Goal: Task Accomplishment & Management: Complete application form

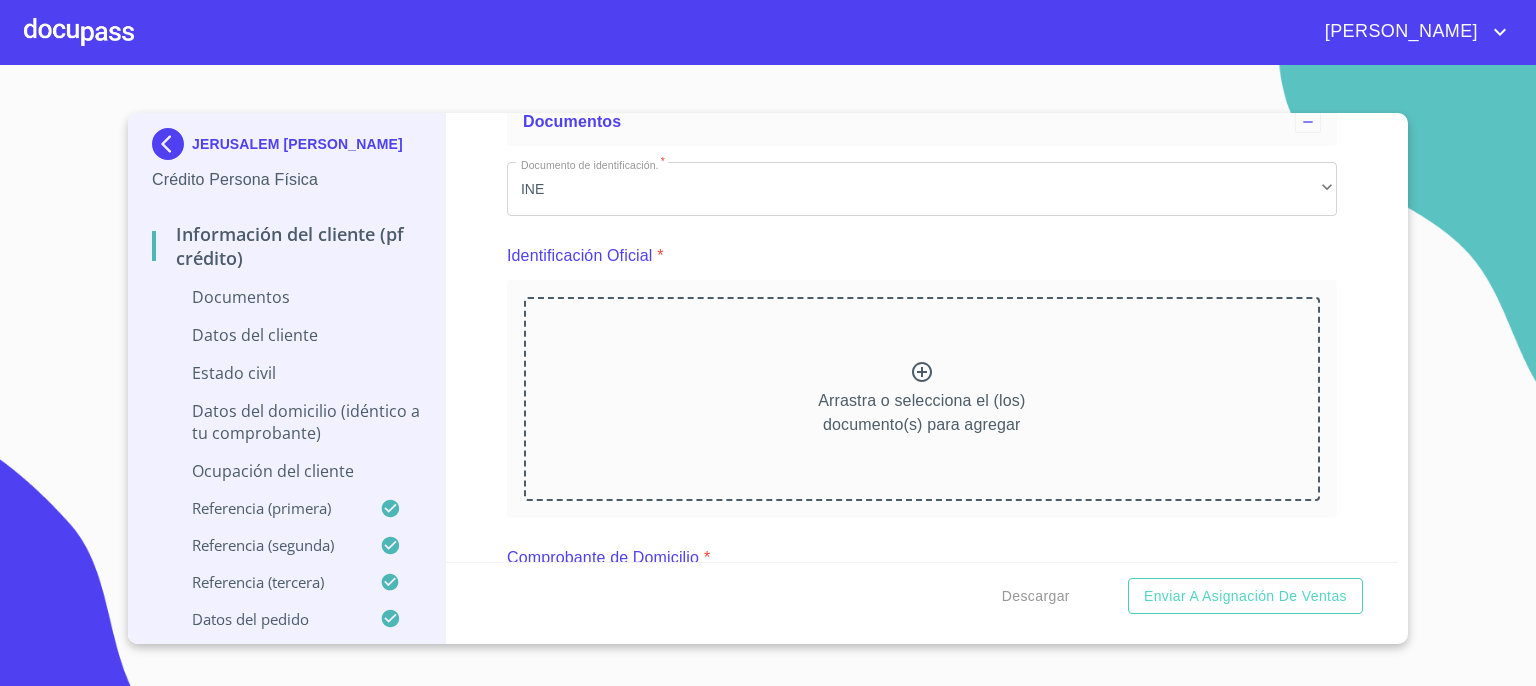
scroll to position [160, 0]
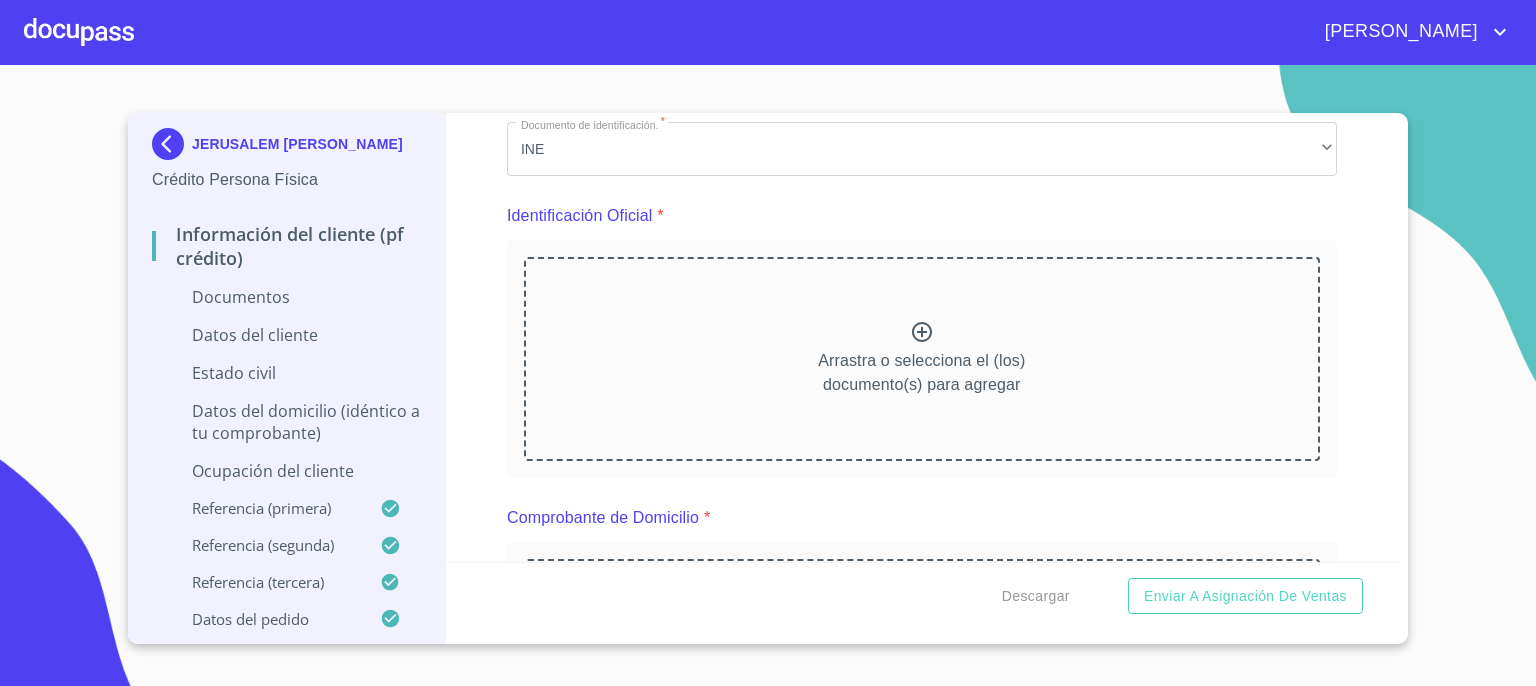
click at [914, 332] on icon at bounding box center [922, 332] width 20 height 20
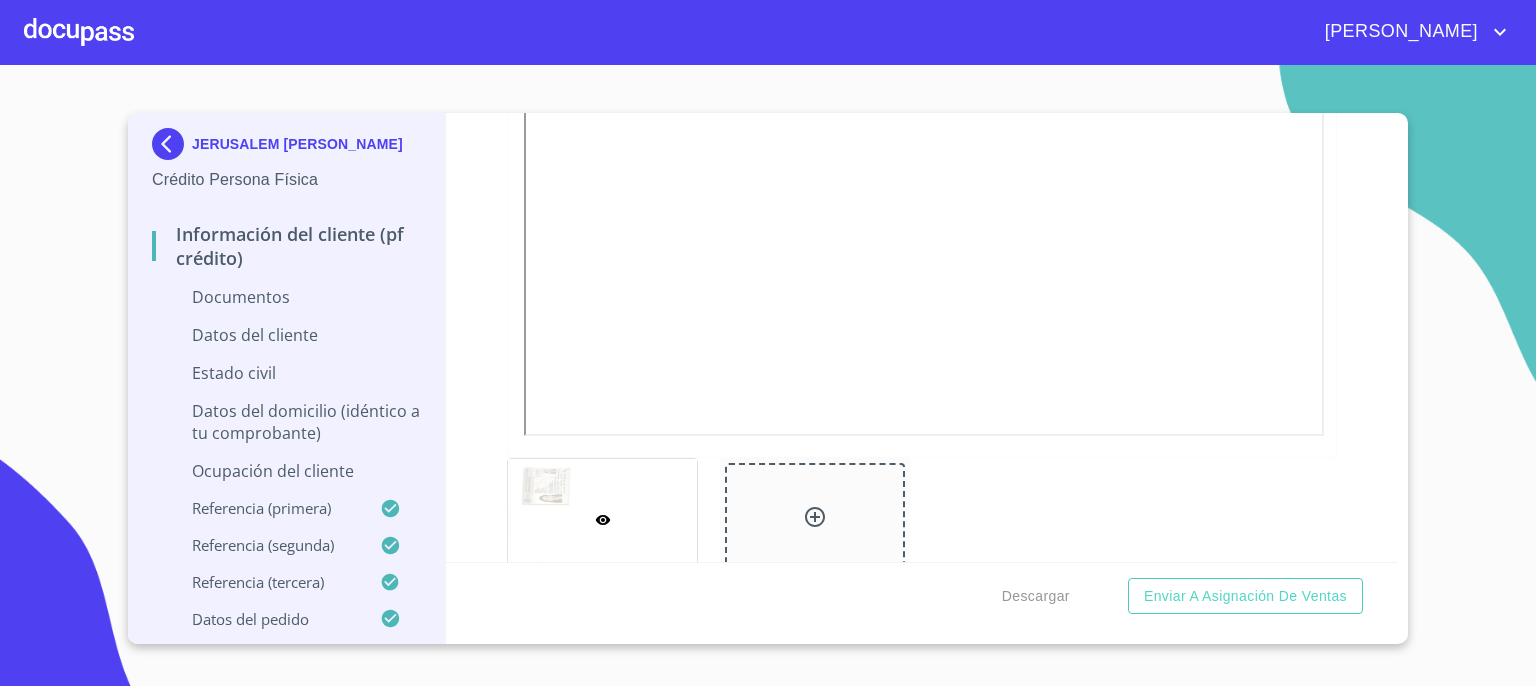
scroll to position [719, 0]
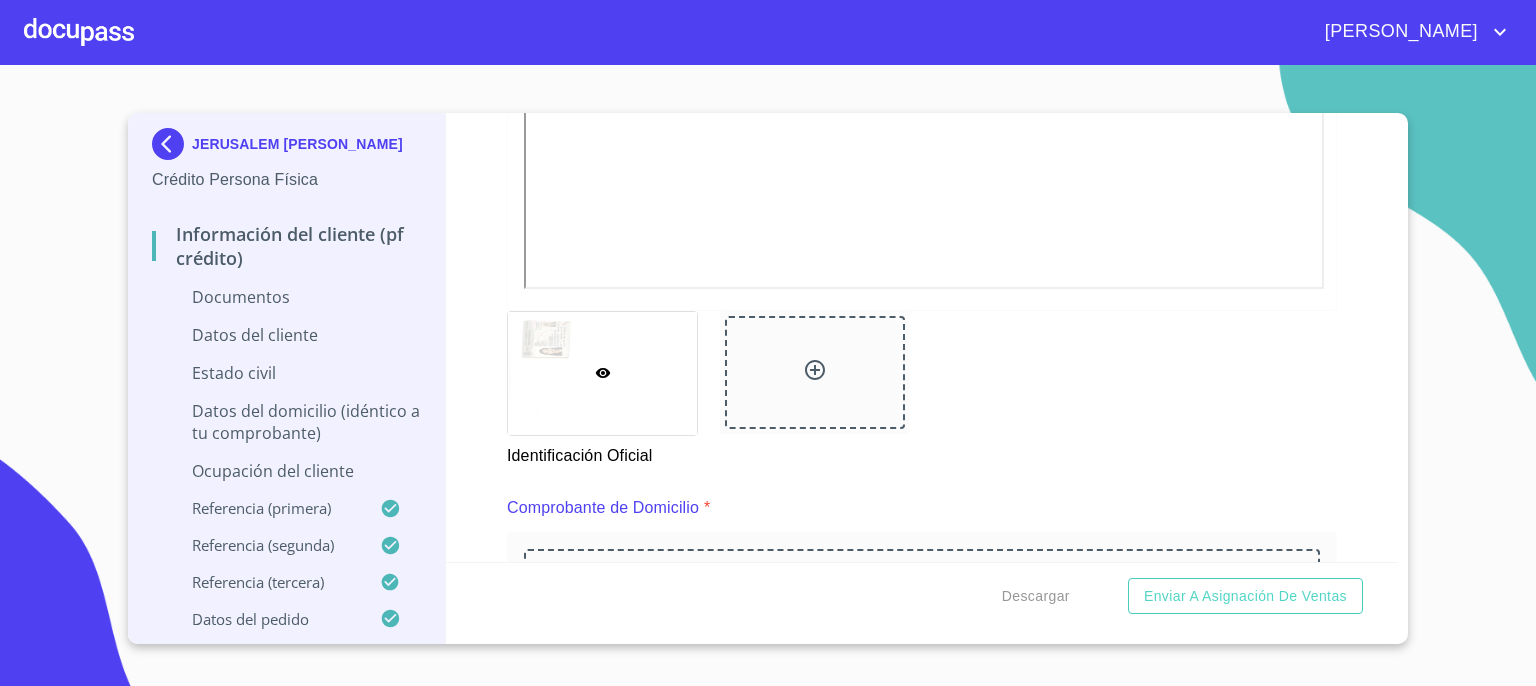
click at [806, 366] on icon at bounding box center [815, 370] width 24 height 24
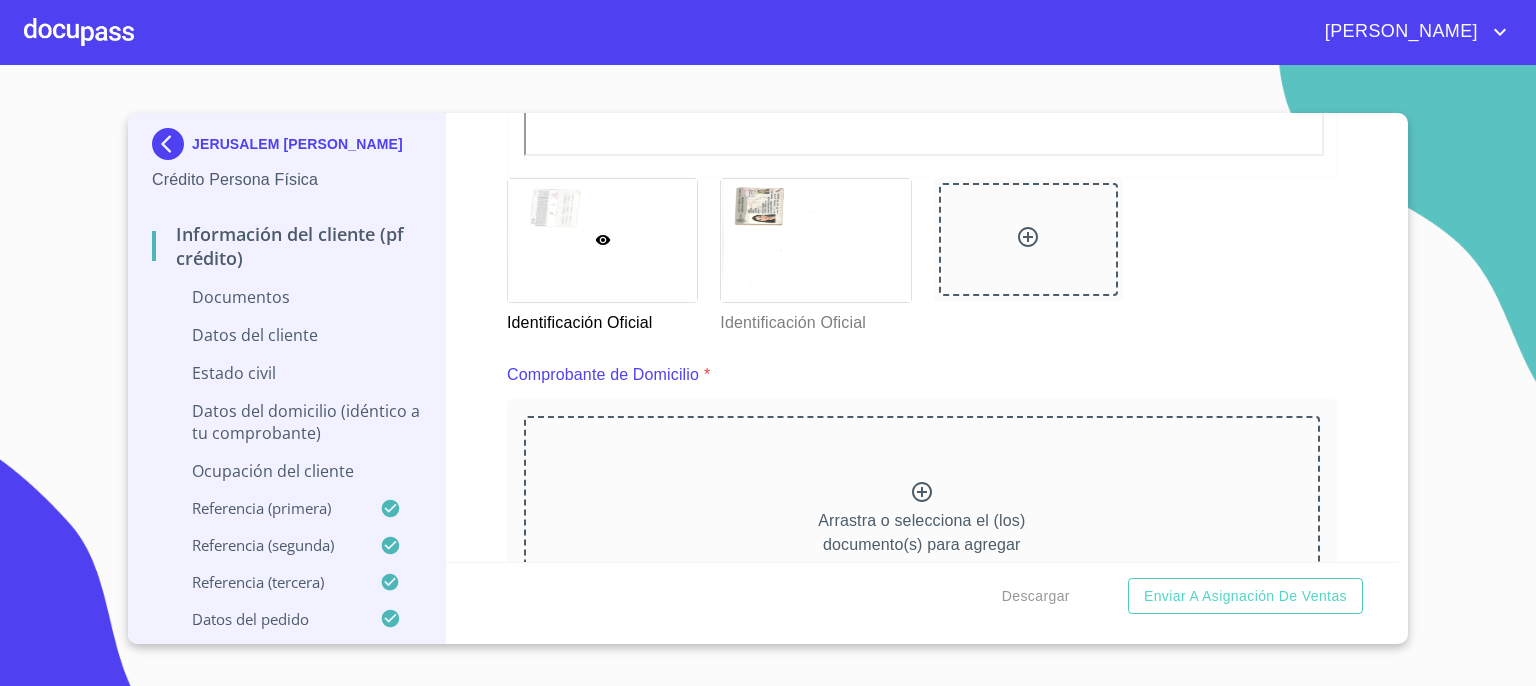
scroll to position [1105, 0]
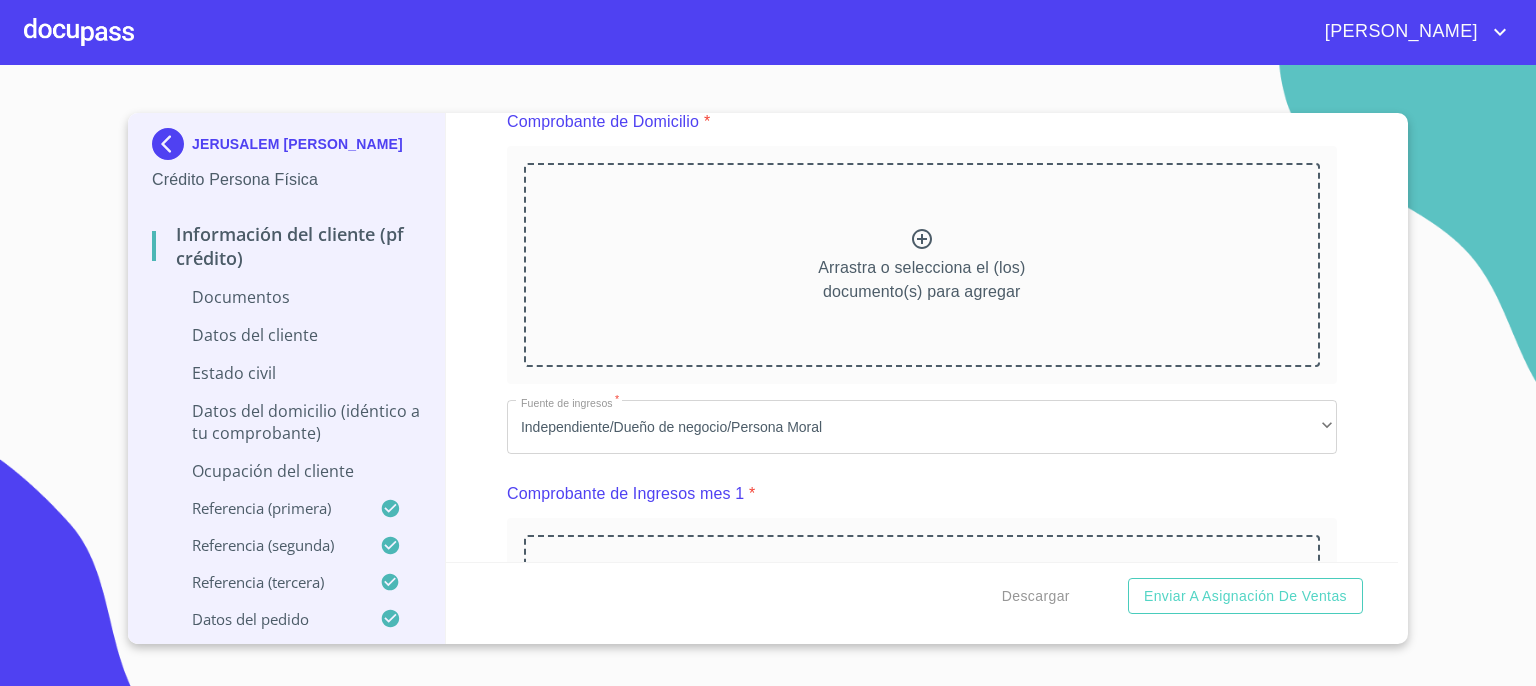
click at [916, 233] on icon at bounding box center [922, 239] width 24 height 24
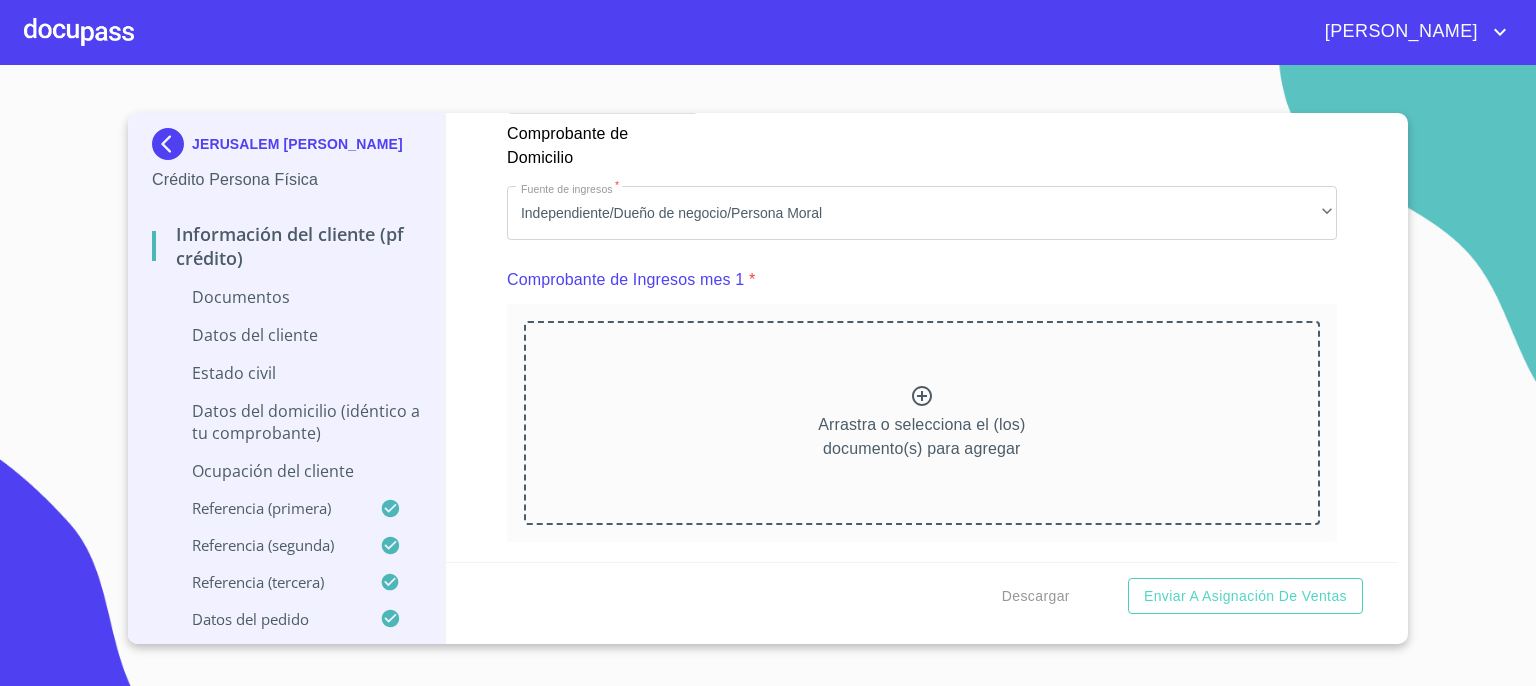
scroll to position [1932, 0]
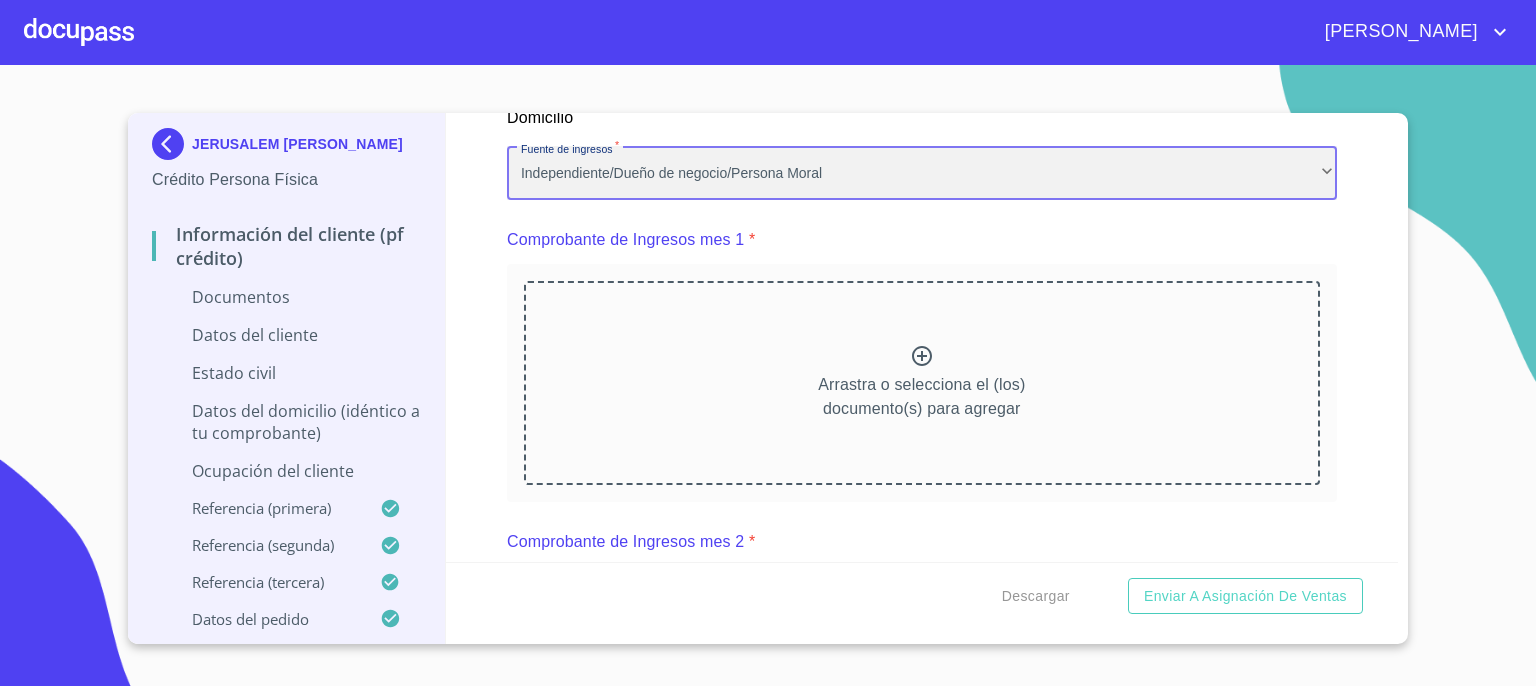
click at [1308, 173] on div "Independiente/Dueño de negocio/Persona Moral" at bounding box center [922, 173] width 830 height 54
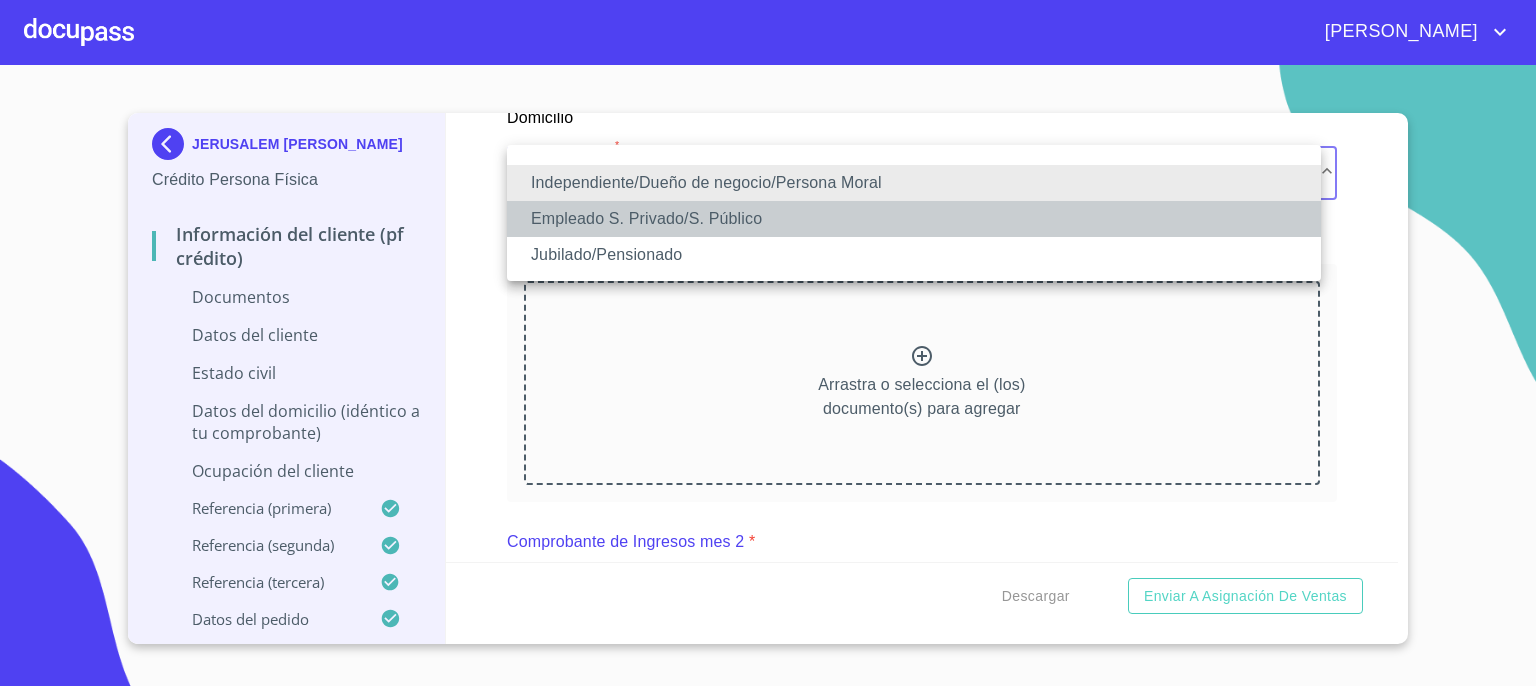
click at [1178, 233] on li "Empleado S. Privado/S. Público" at bounding box center [914, 219] width 814 height 36
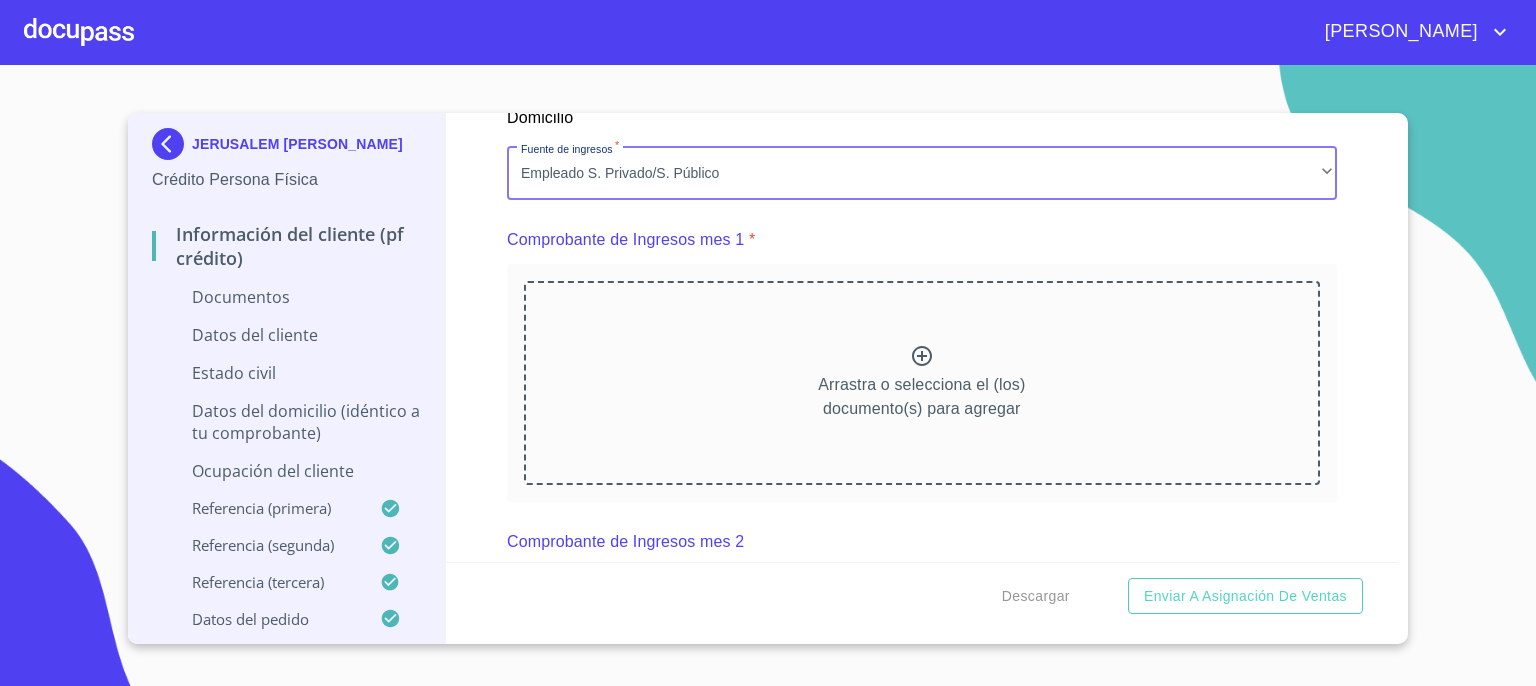
click at [910, 351] on icon at bounding box center [922, 356] width 24 height 24
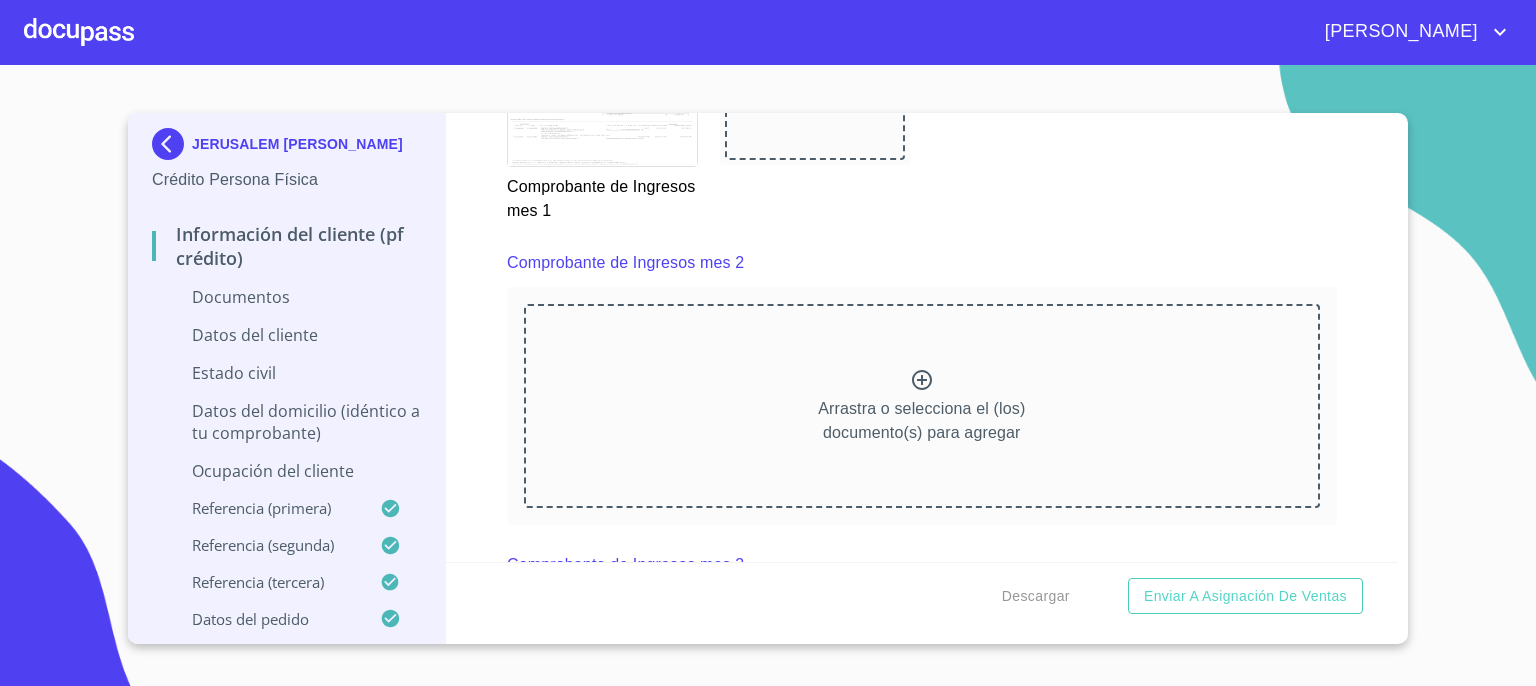
scroll to position [2797, 0]
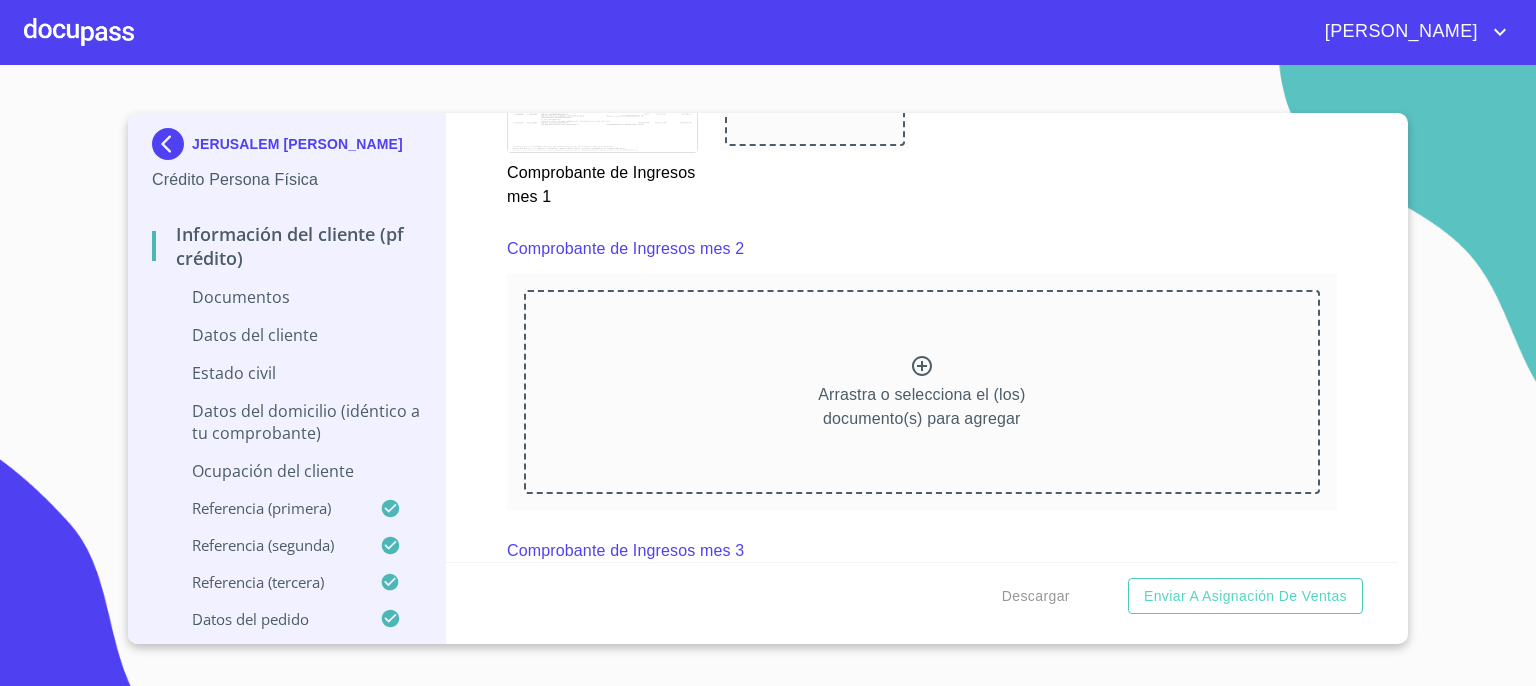
click at [912, 356] on icon at bounding box center [922, 366] width 24 height 24
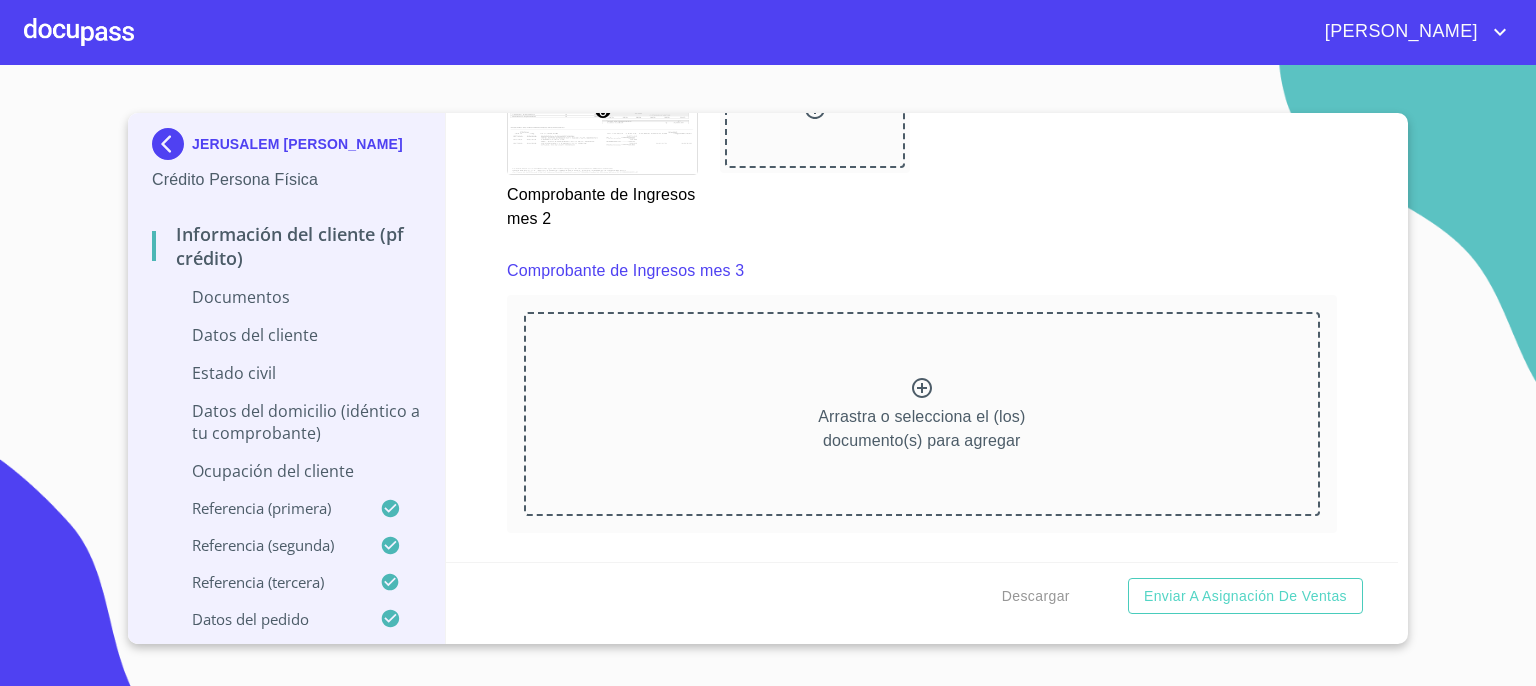
scroll to position [3677, 0]
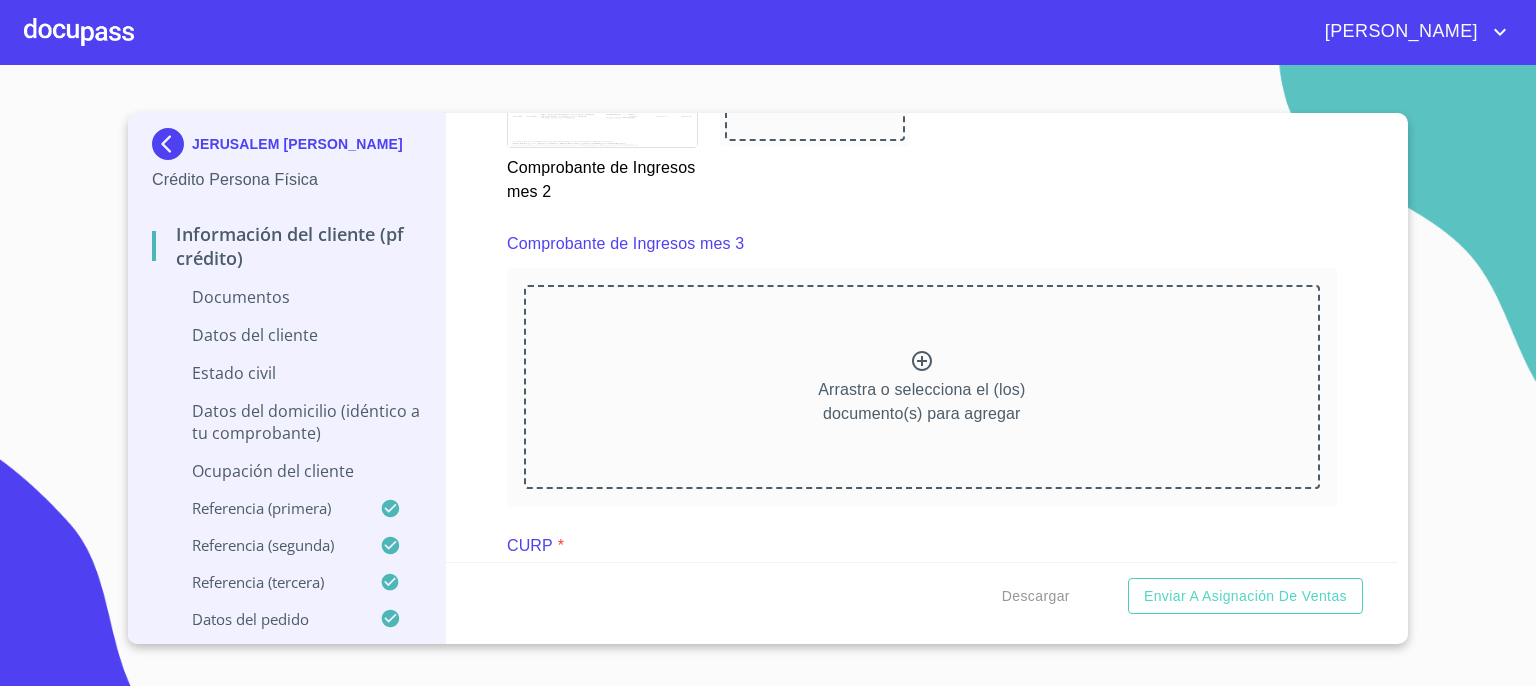
click at [912, 355] on icon at bounding box center [922, 361] width 24 height 24
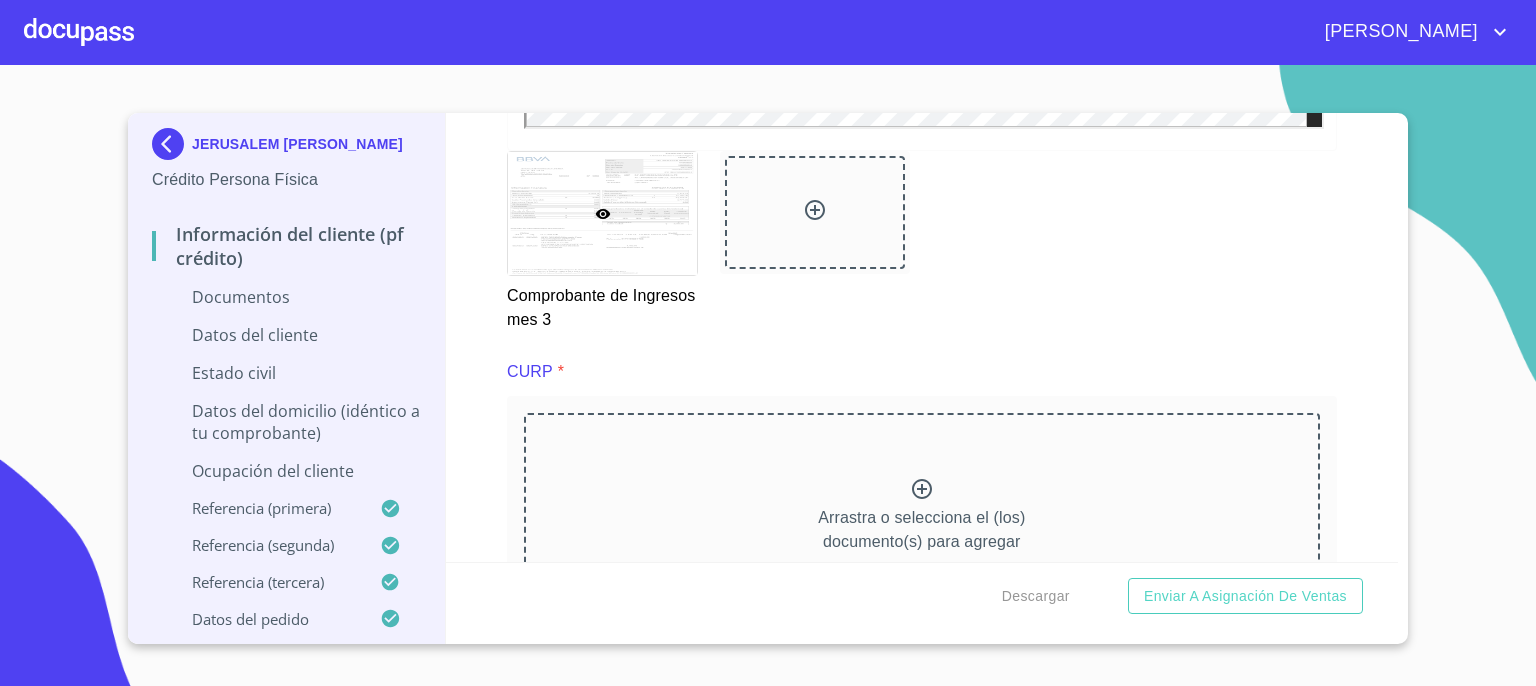
scroll to position [4517, 0]
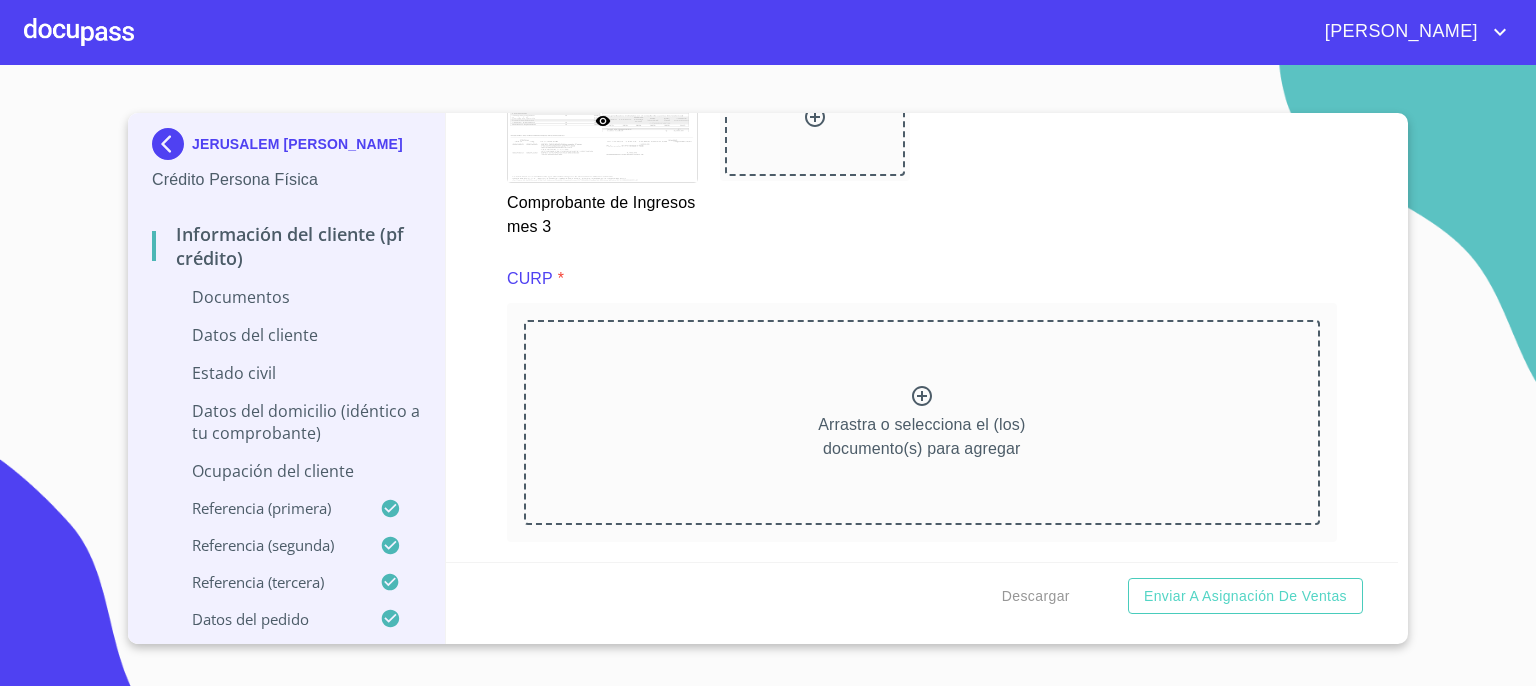
click at [914, 386] on icon at bounding box center [922, 396] width 20 height 20
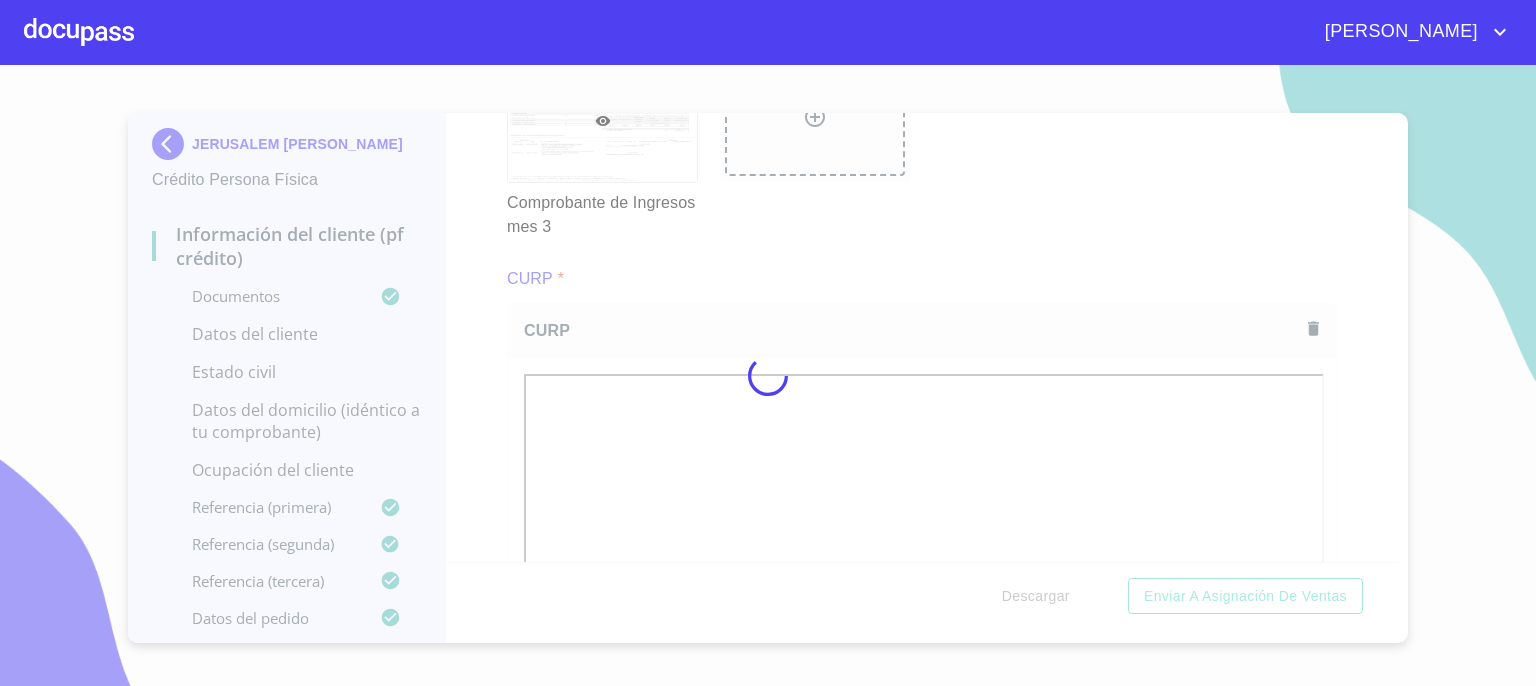
click at [1396, 551] on div at bounding box center [768, 375] width 1536 height 621
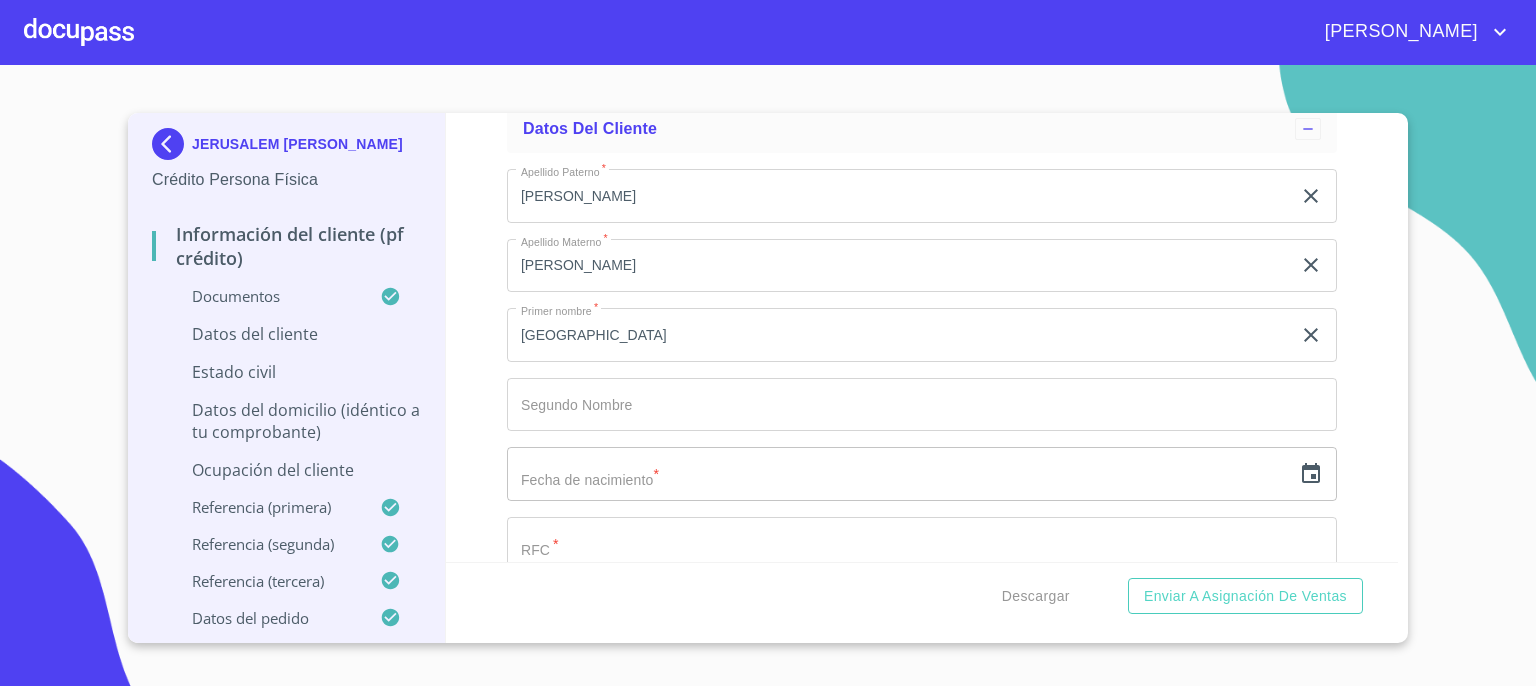
scroll to position [5903, 0]
click at [1299, 399] on icon "button" at bounding box center [1311, 408] width 24 height 24
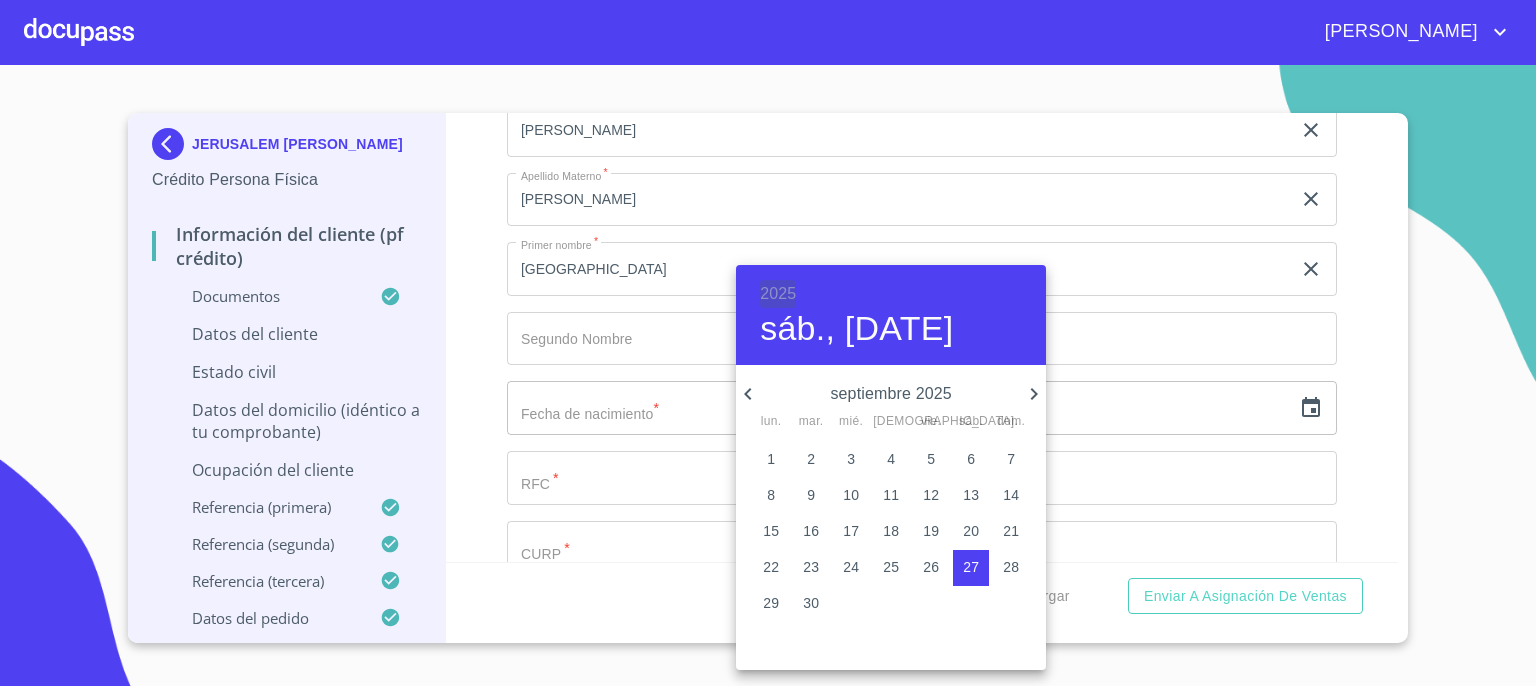
click at [777, 287] on h6 "2025" at bounding box center [778, 294] width 36 height 28
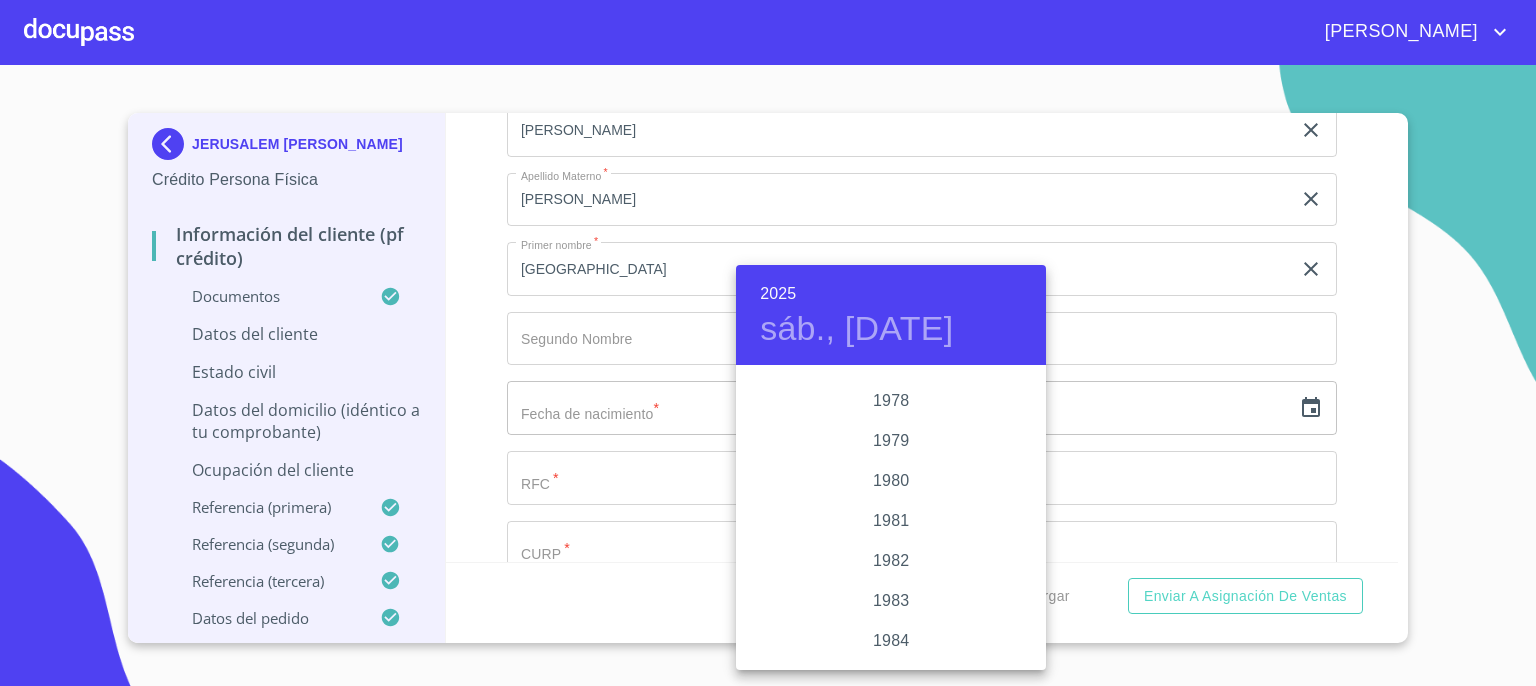
scroll to position [2053, 0]
click at [889, 612] on div "1982" at bounding box center [891, 614] width 310 height 40
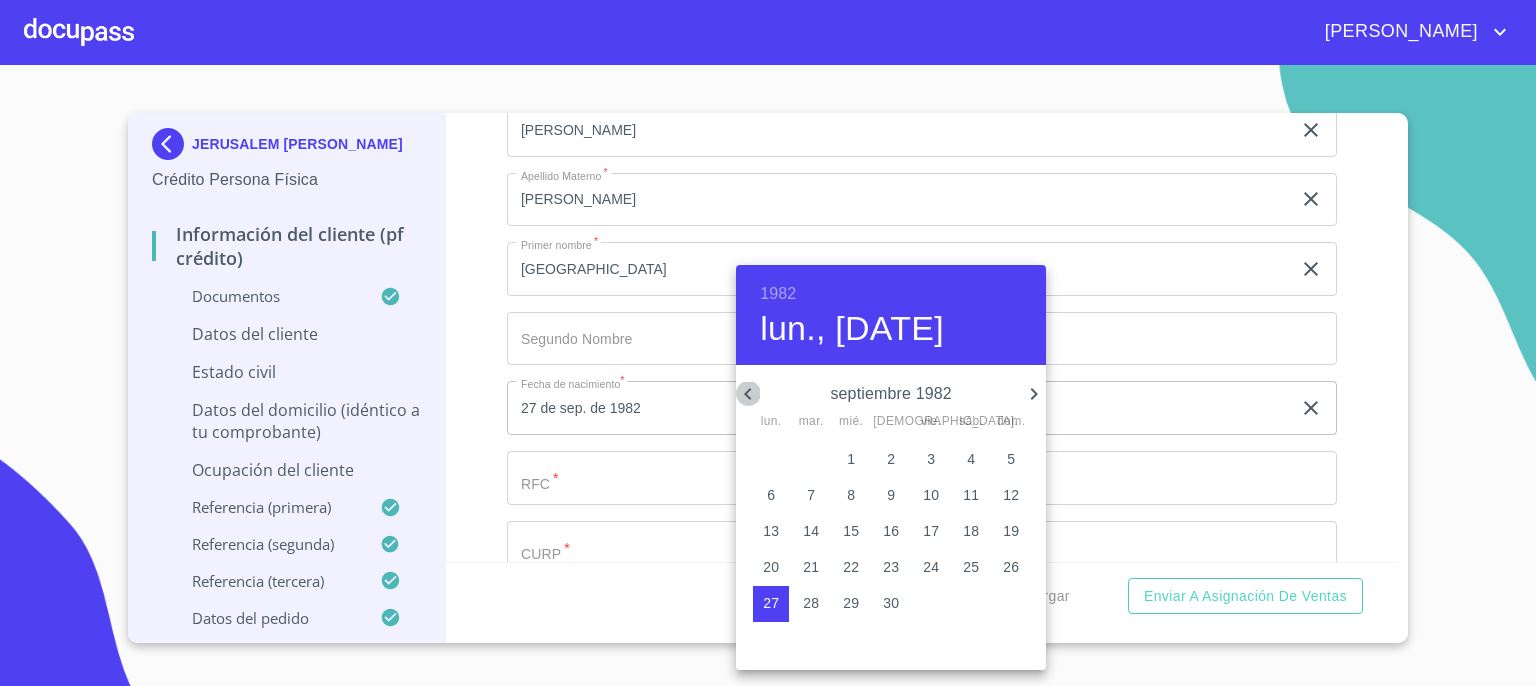
click at [748, 398] on icon "button" at bounding box center [748, 394] width 24 height 24
click at [971, 503] on p "10" at bounding box center [971, 495] width 16 height 20
type input "10 de [DATE]. de 1982"
click at [1120, 472] on div at bounding box center [768, 343] width 1536 height 686
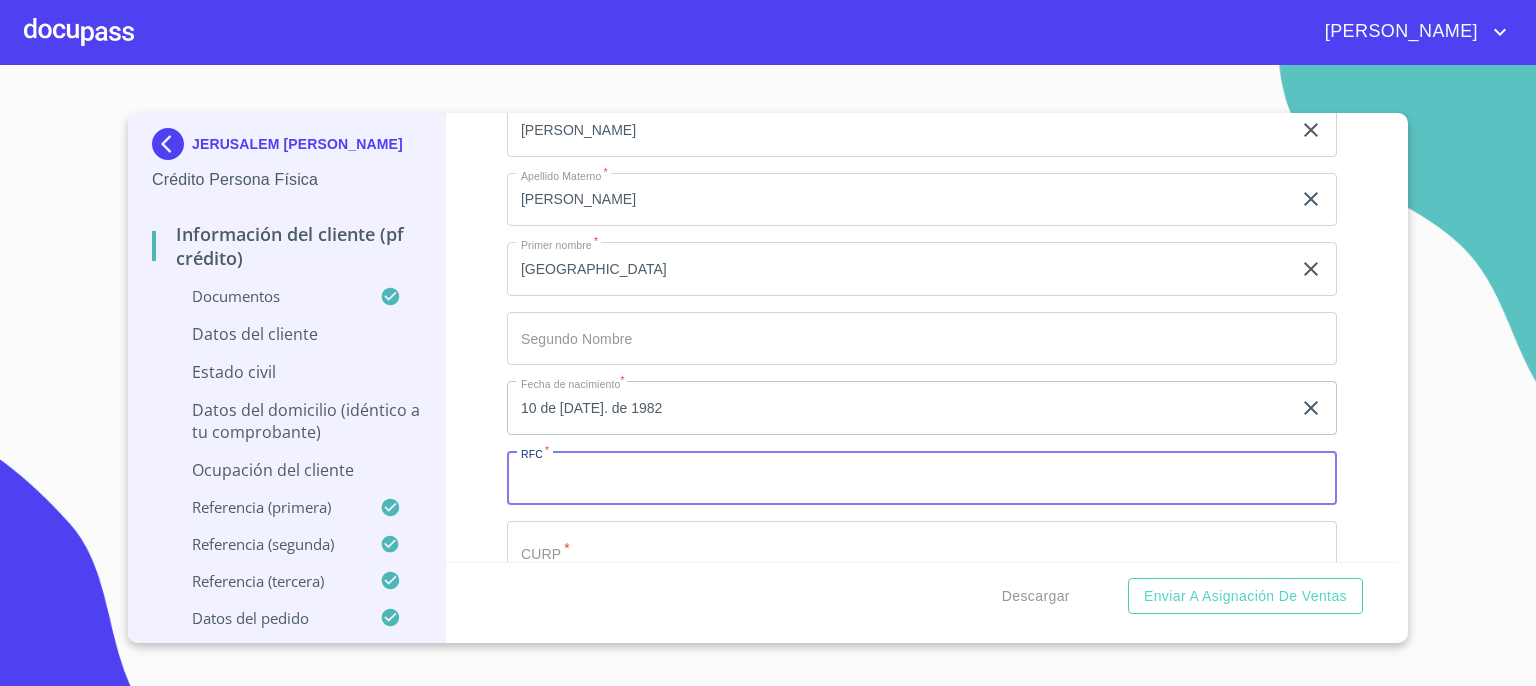
click at [1120, 472] on input "Documento de identificación.   *" at bounding box center [922, 478] width 830 height 54
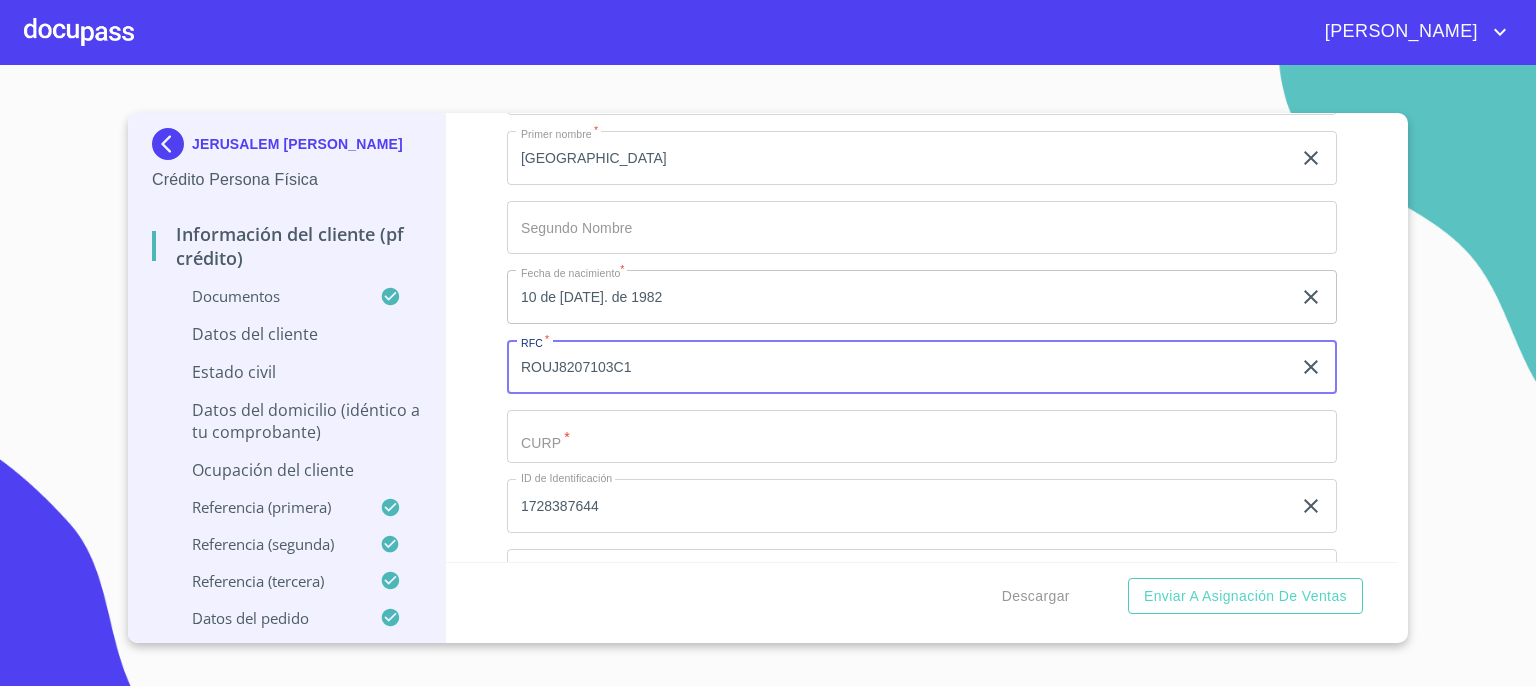
scroll to position [6023, 0]
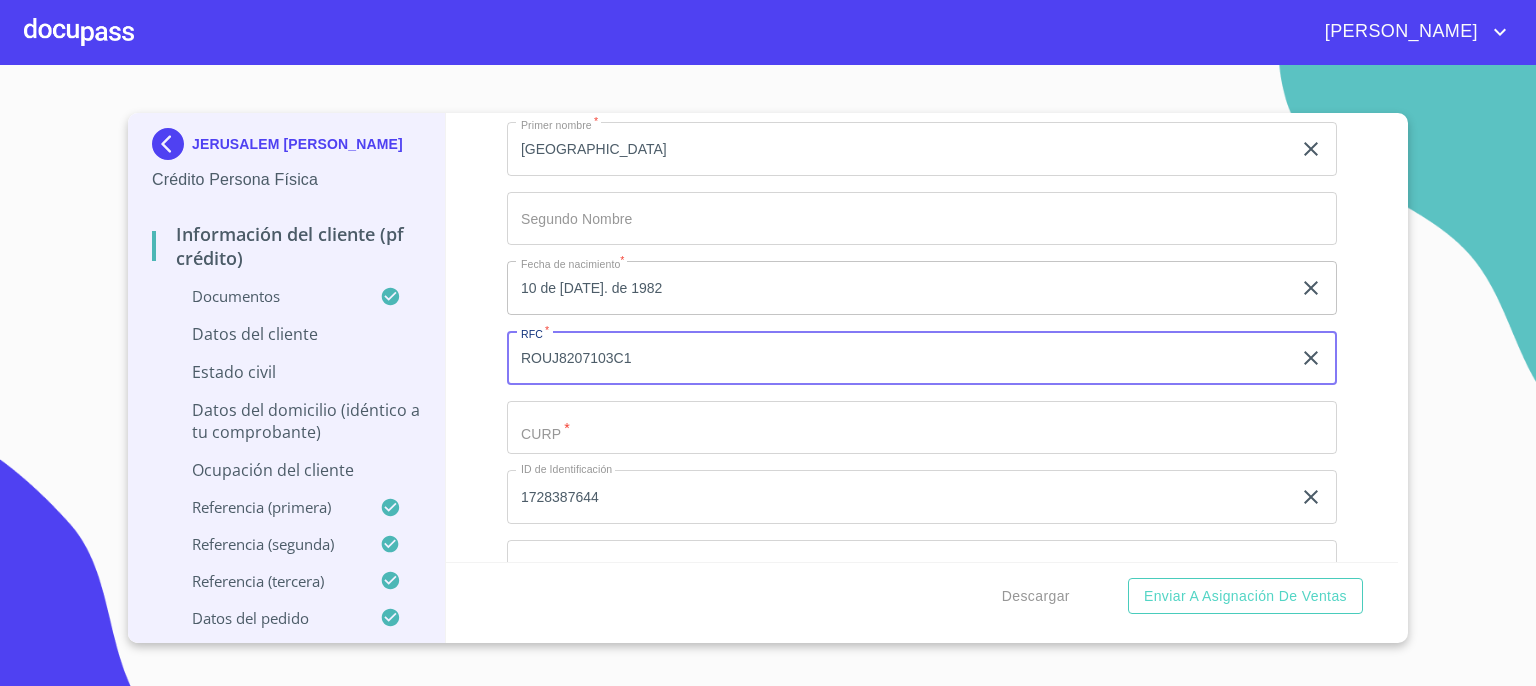
type input "ROUJ8207103C1"
click at [1111, 431] on input "Documento de identificación.   *" at bounding box center [922, 428] width 830 height 54
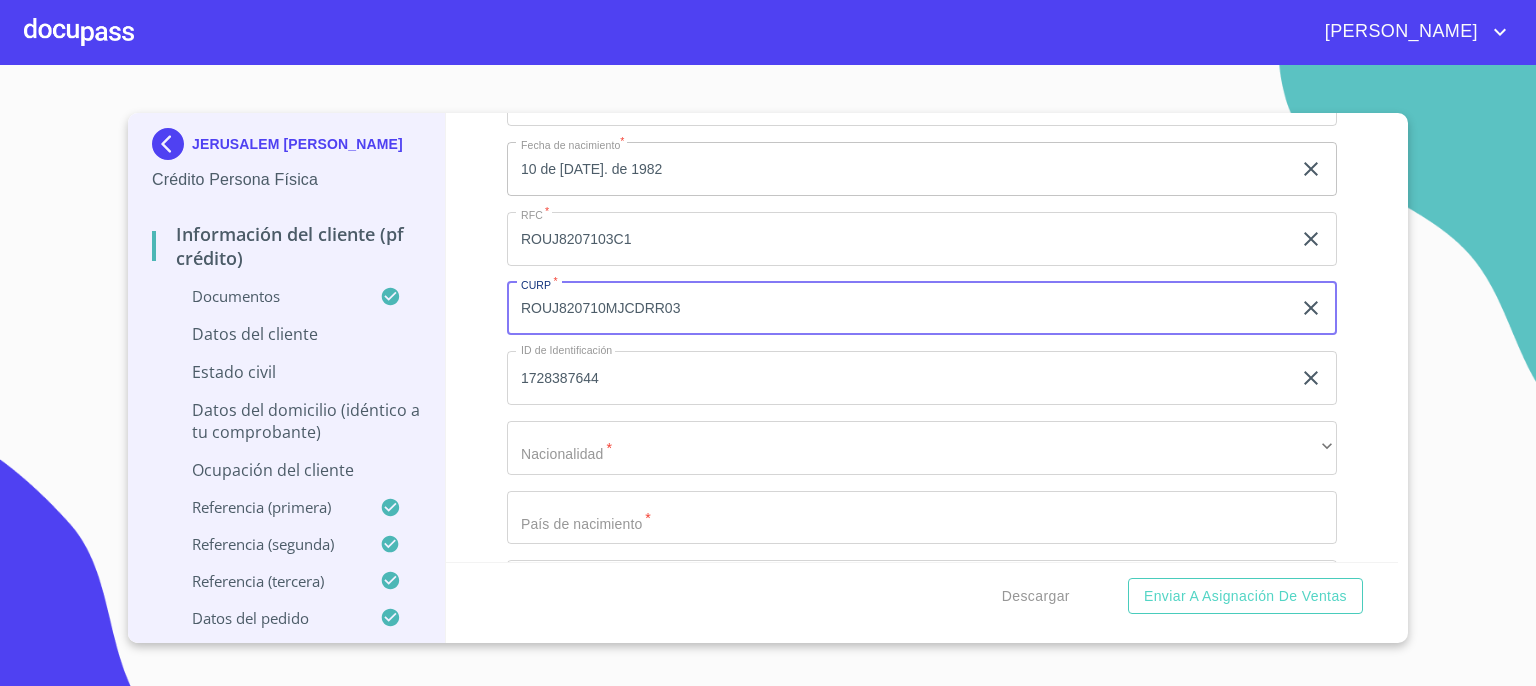
scroll to position [6182, 0]
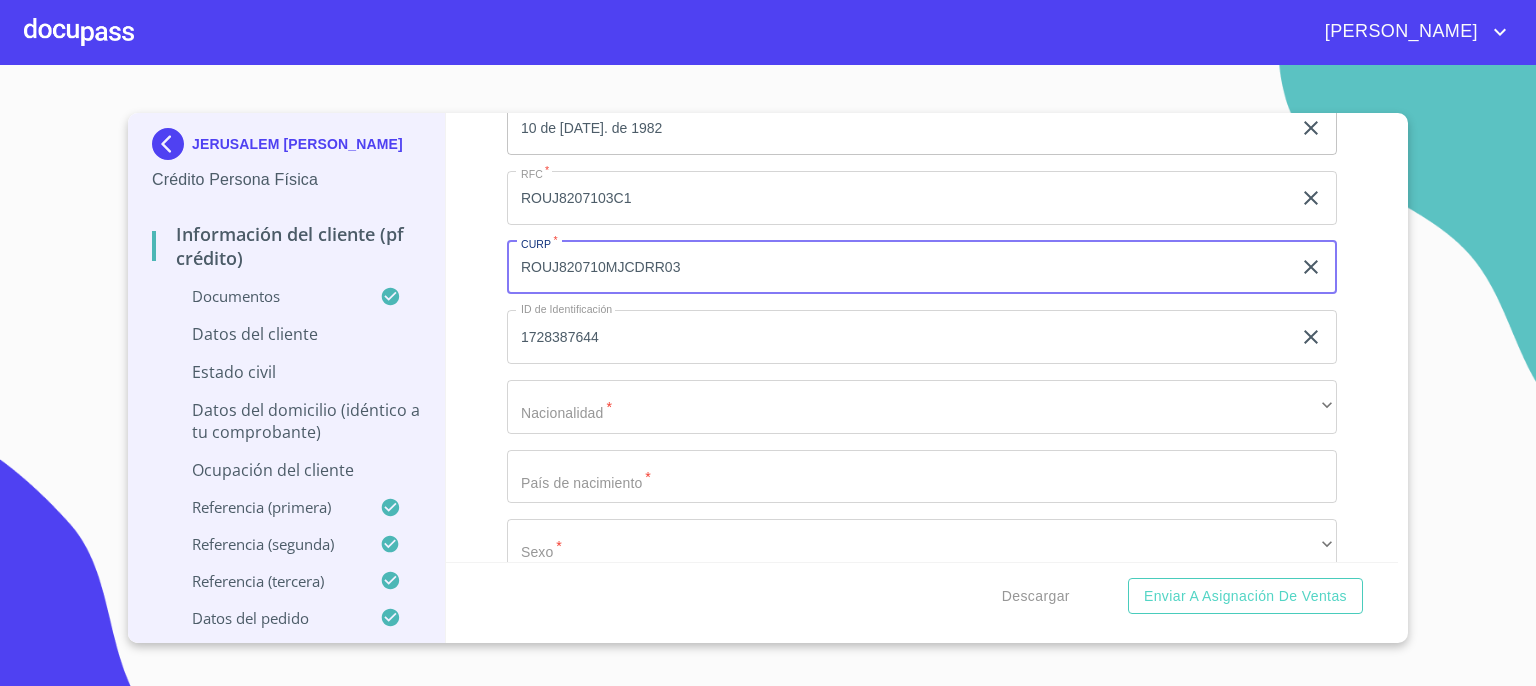
type input "ROUJ820710MJCDRR03"
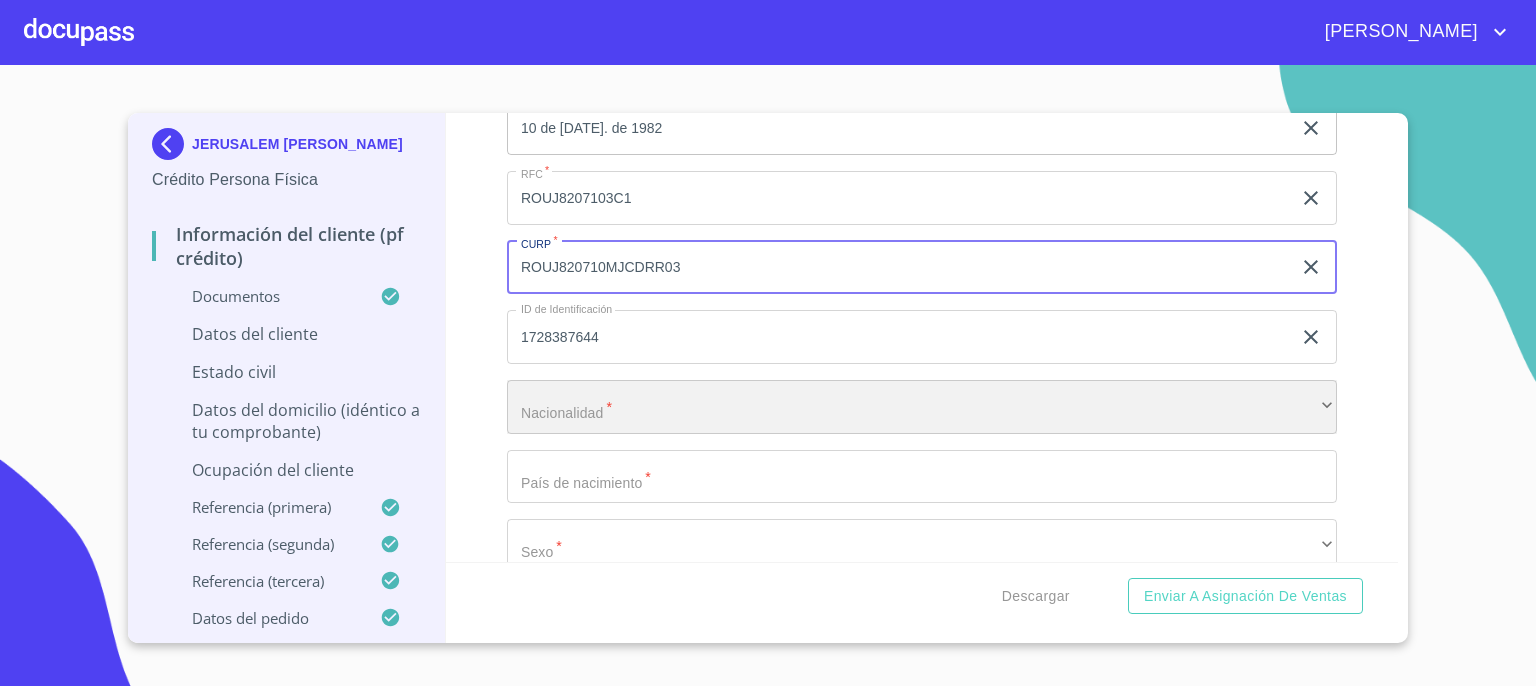
click at [1304, 411] on div "​" at bounding box center [922, 407] width 830 height 54
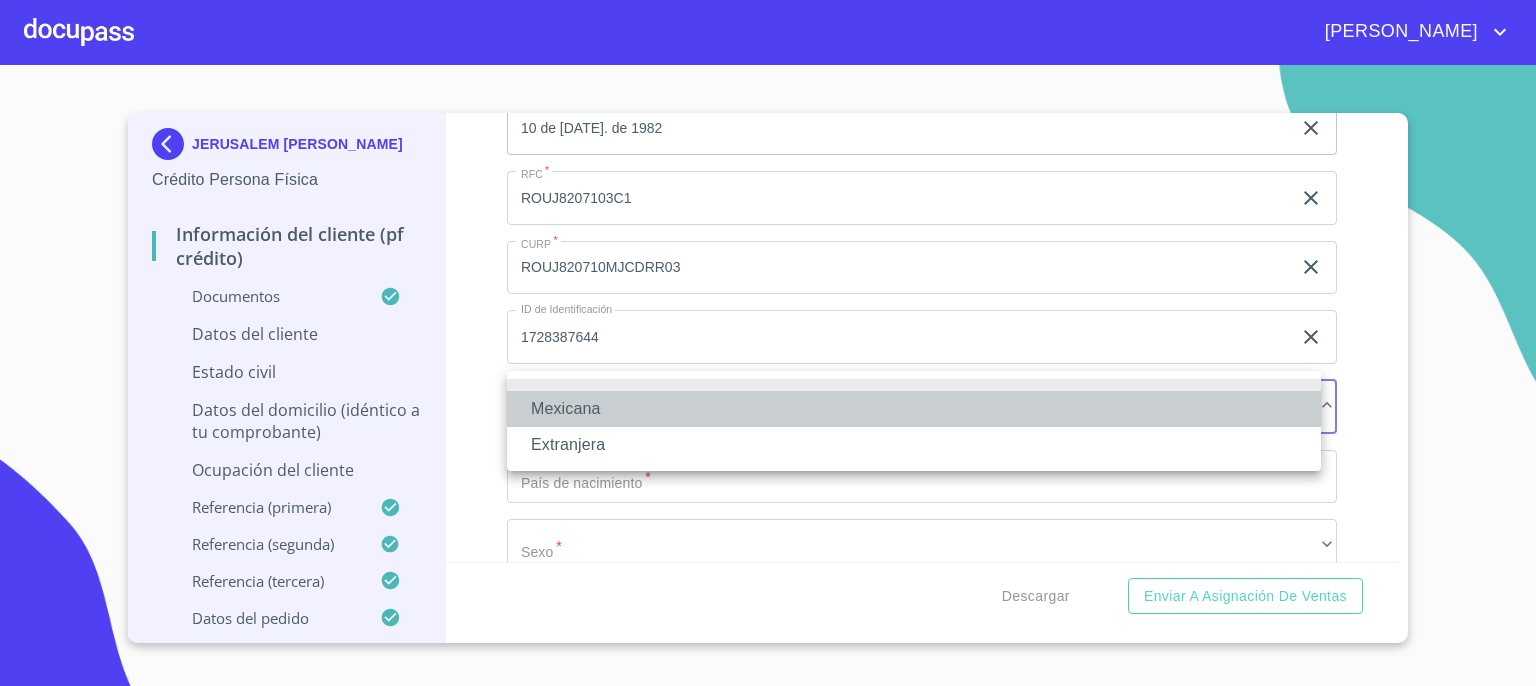
click at [1272, 416] on li "Mexicana" at bounding box center [914, 409] width 814 height 36
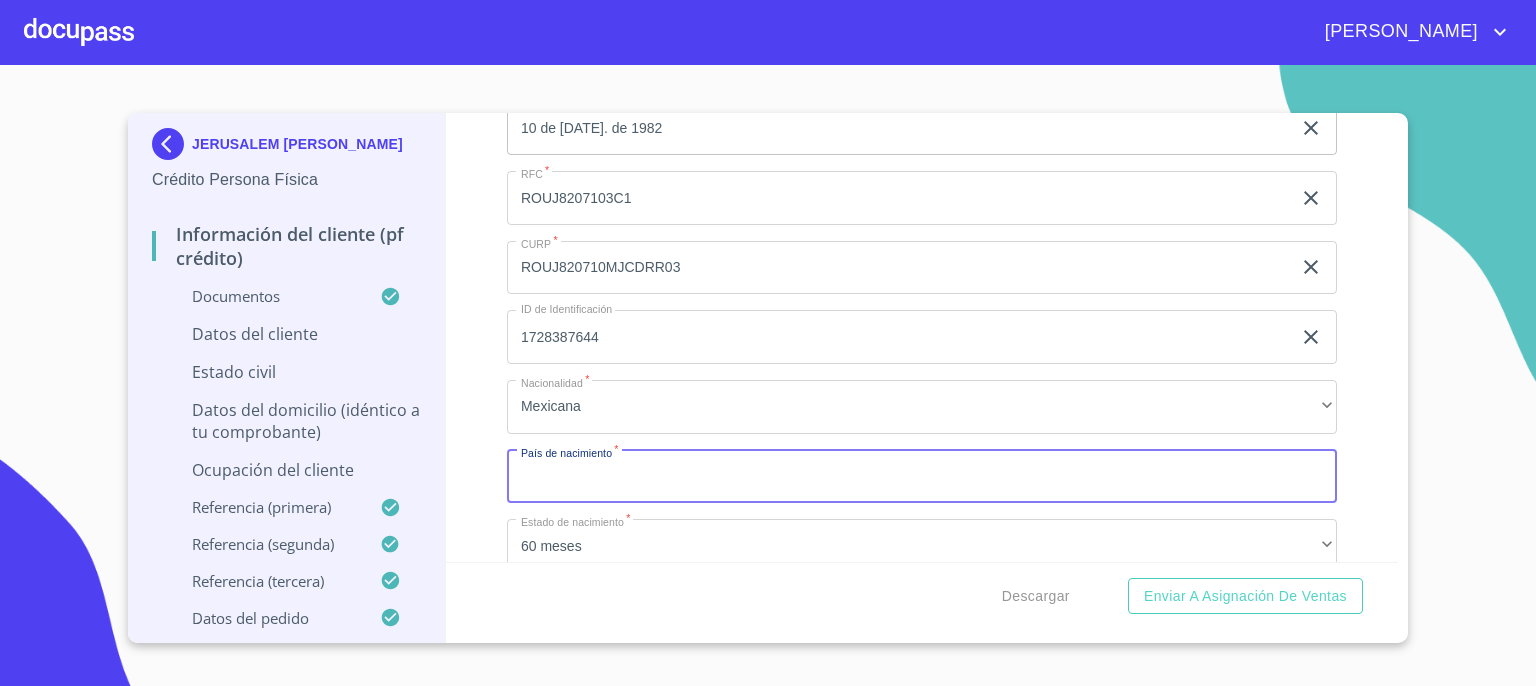
click at [1276, 473] on input "Documento de identificación.   *" at bounding box center [922, 477] width 830 height 54
type input "[GEOGRAPHIC_DATA]"
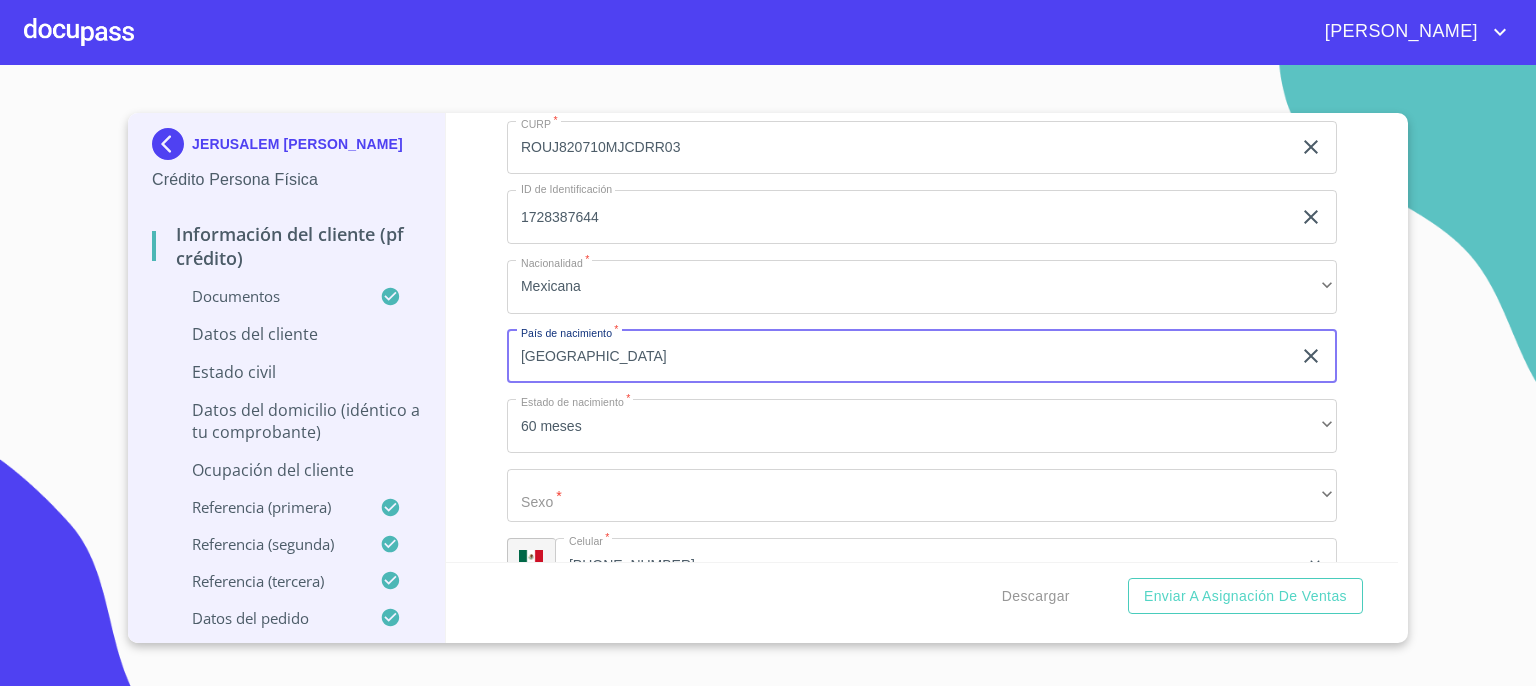
scroll to position [6395, 0]
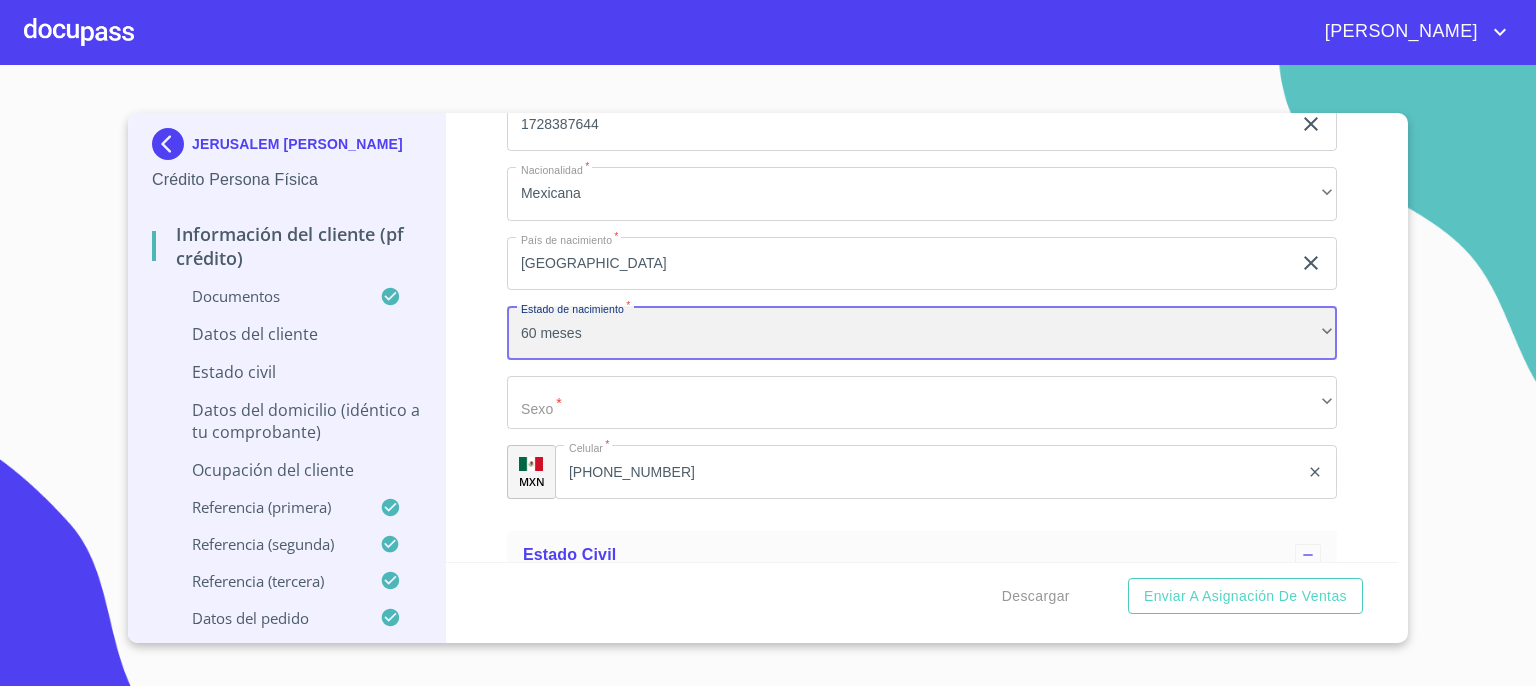
click at [1305, 332] on div "60 meses" at bounding box center [922, 333] width 830 height 54
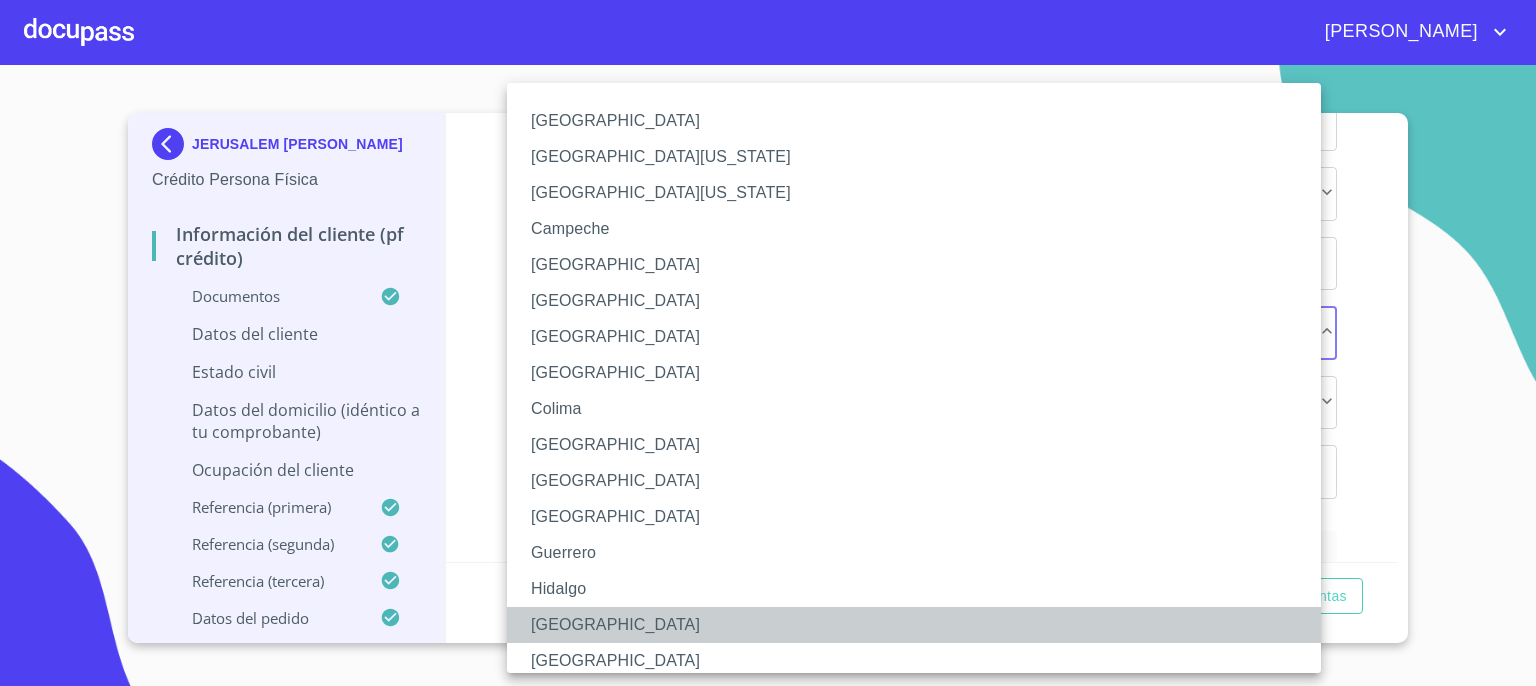
click at [1059, 617] on li "[GEOGRAPHIC_DATA]" at bounding box center [921, 625] width 829 height 36
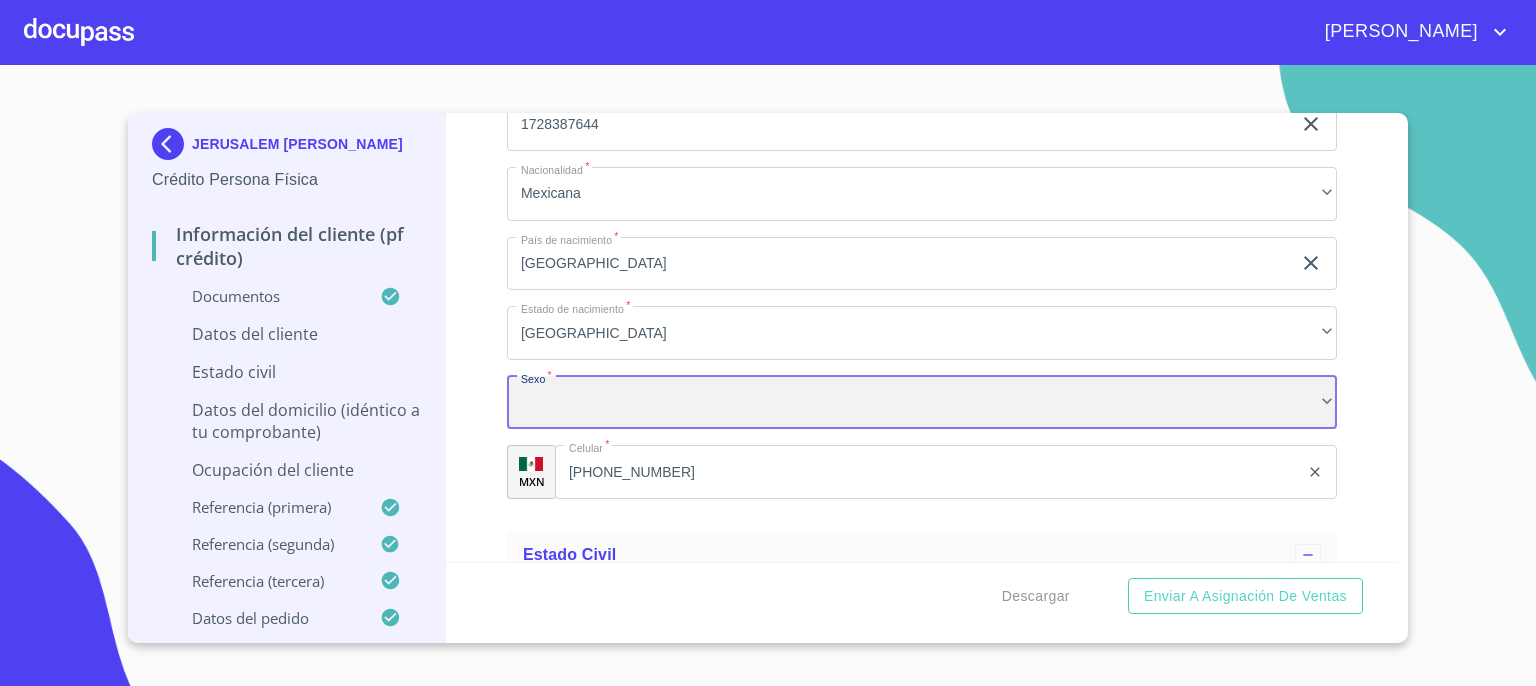
click at [953, 377] on div "​" at bounding box center [922, 403] width 830 height 54
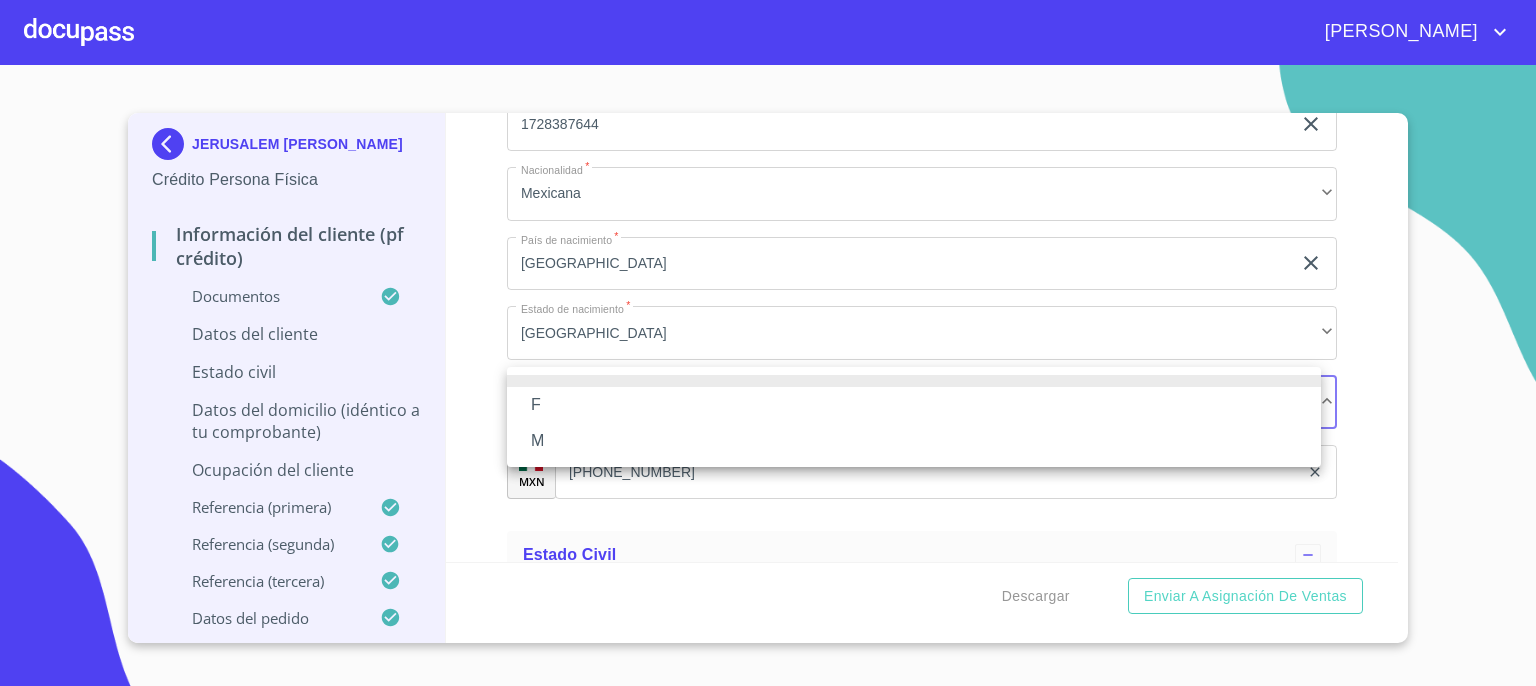
click at [930, 404] on li "F" at bounding box center [914, 405] width 814 height 36
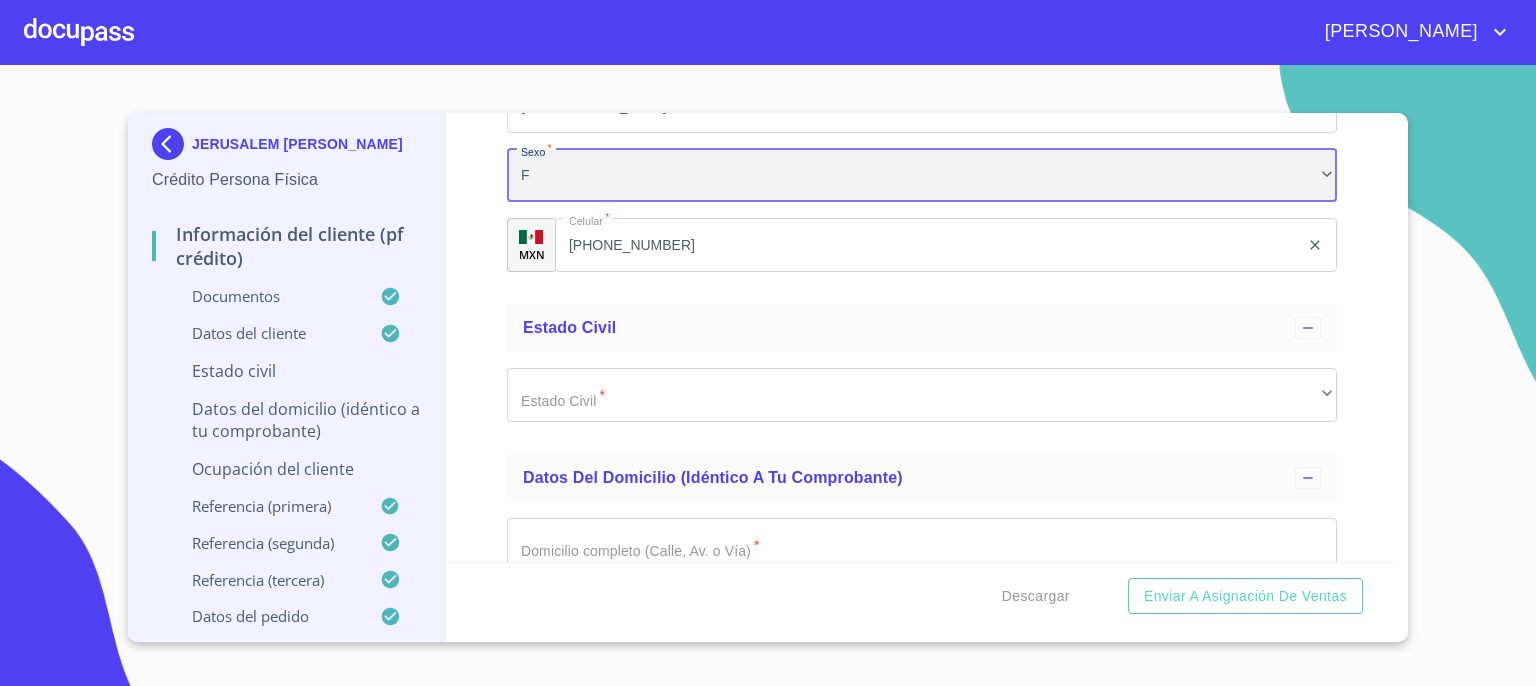
scroll to position [6634, 0]
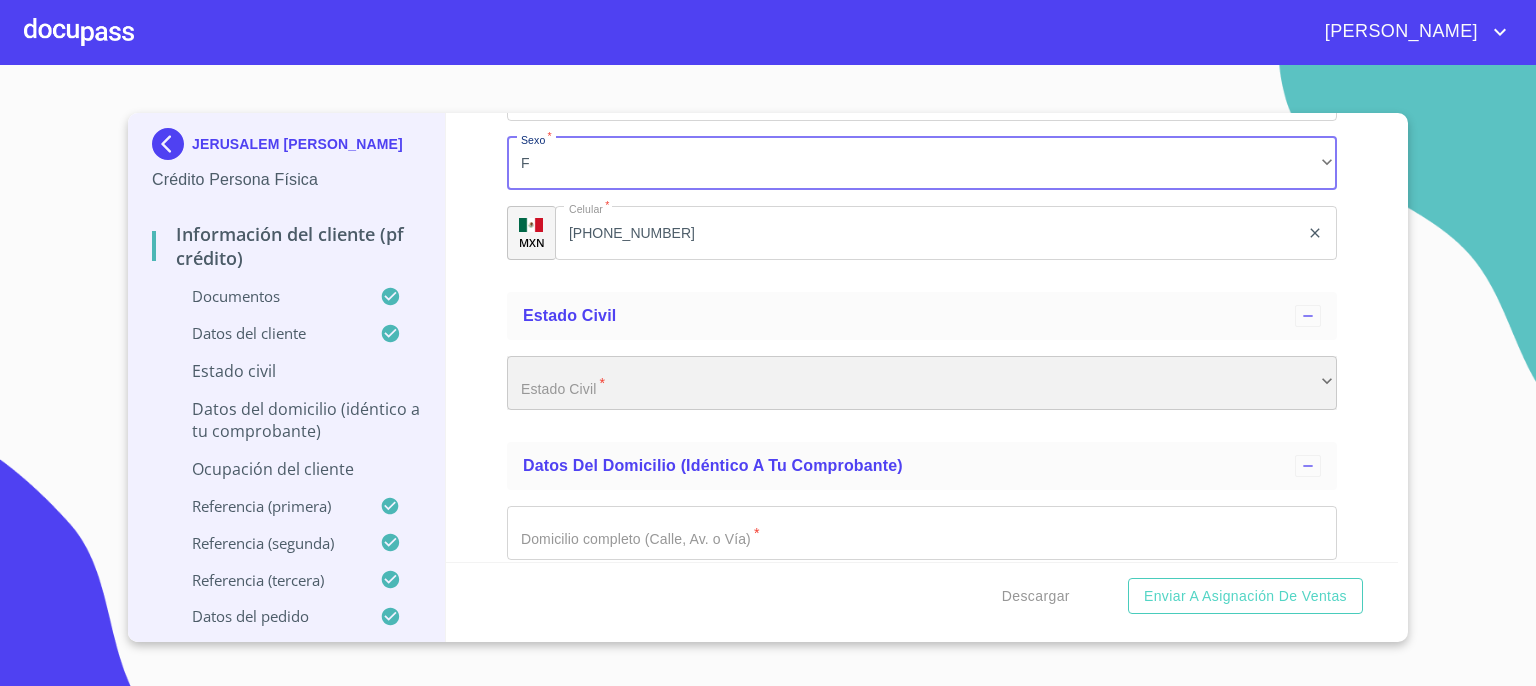
click at [1304, 368] on div "​" at bounding box center [922, 383] width 830 height 54
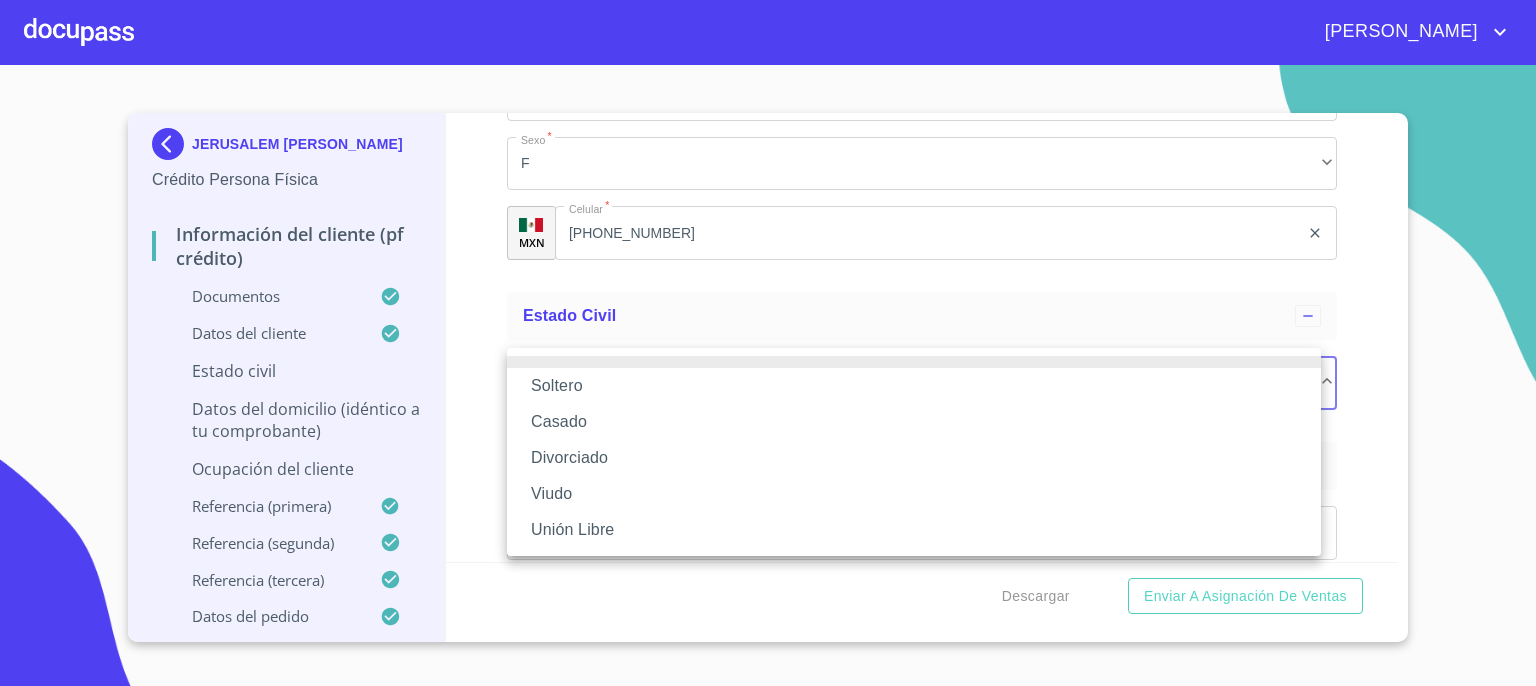
click at [1252, 386] on li "Soltero" at bounding box center [914, 386] width 814 height 36
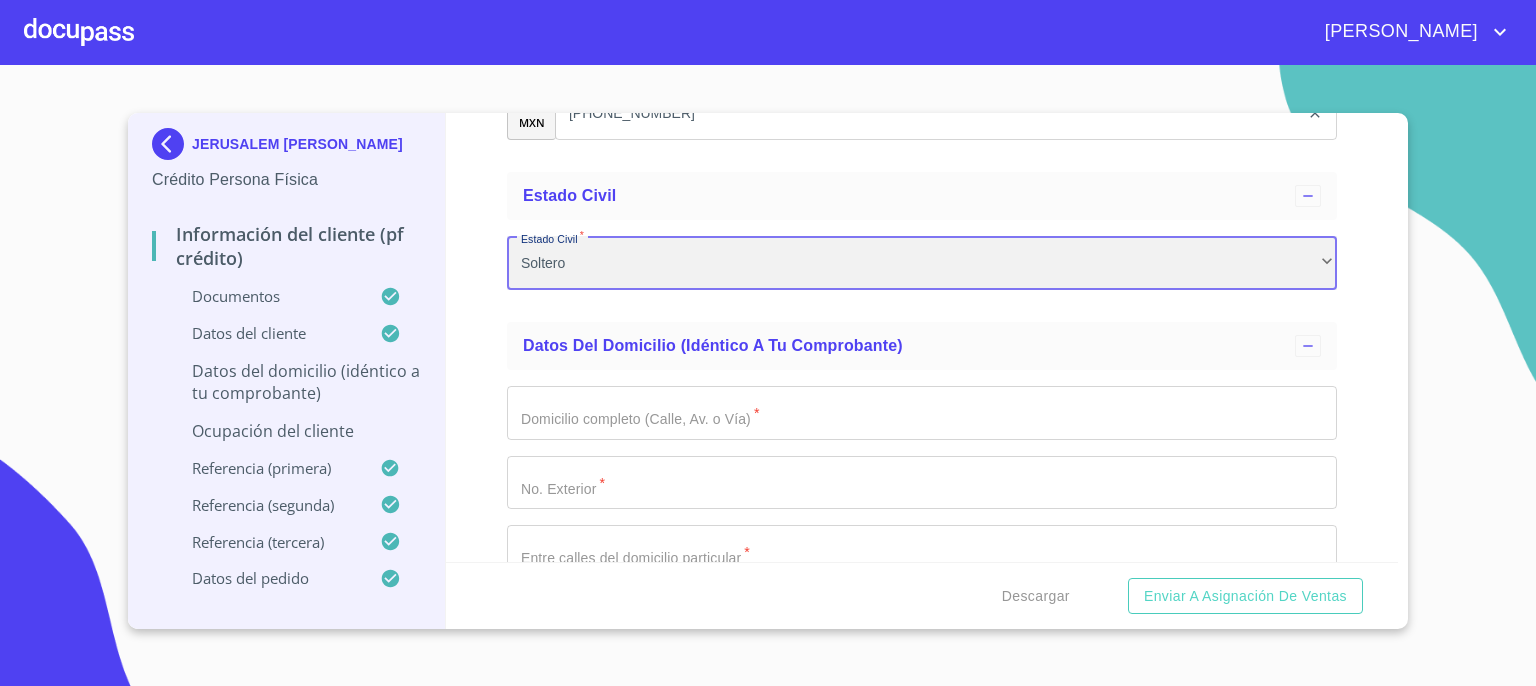
scroll to position [6794, 0]
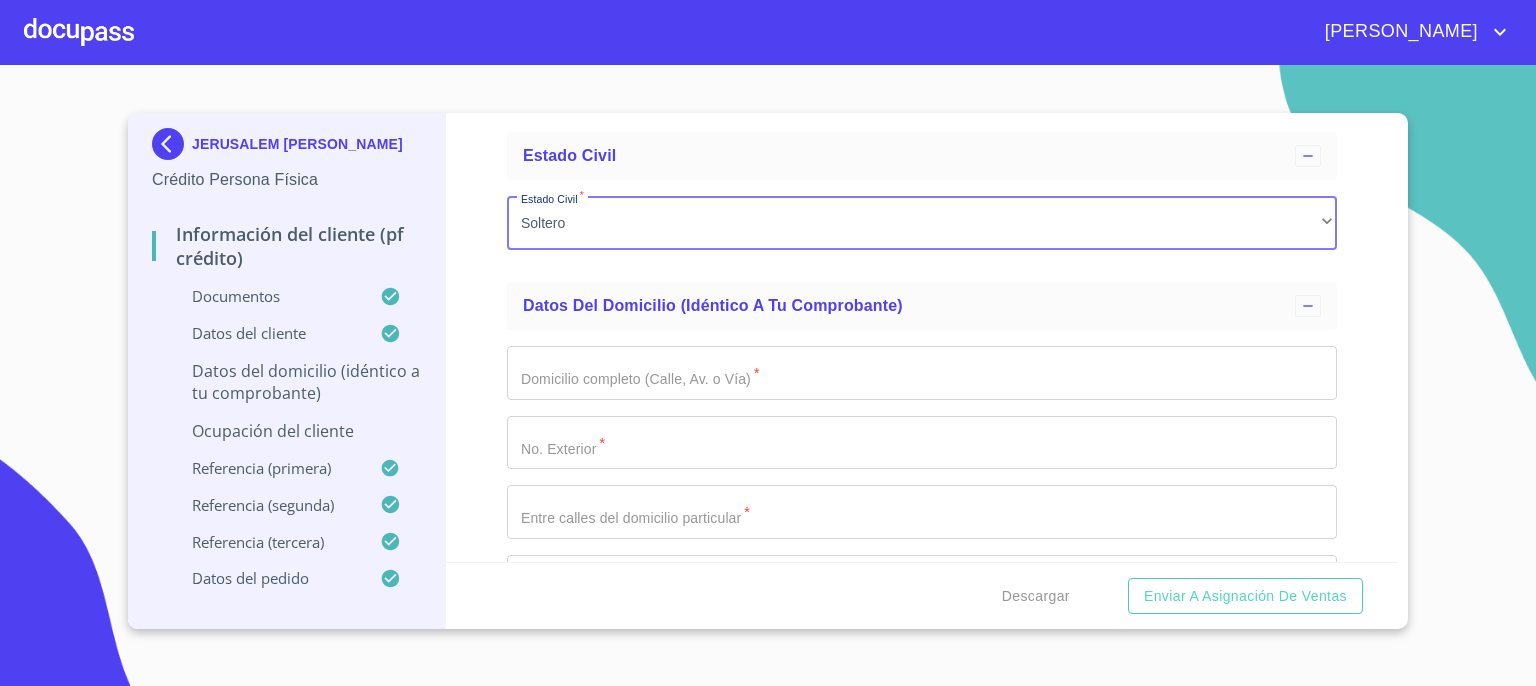
click at [1205, 373] on input "Documento de identificación.   *" at bounding box center [922, 373] width 830 height 54
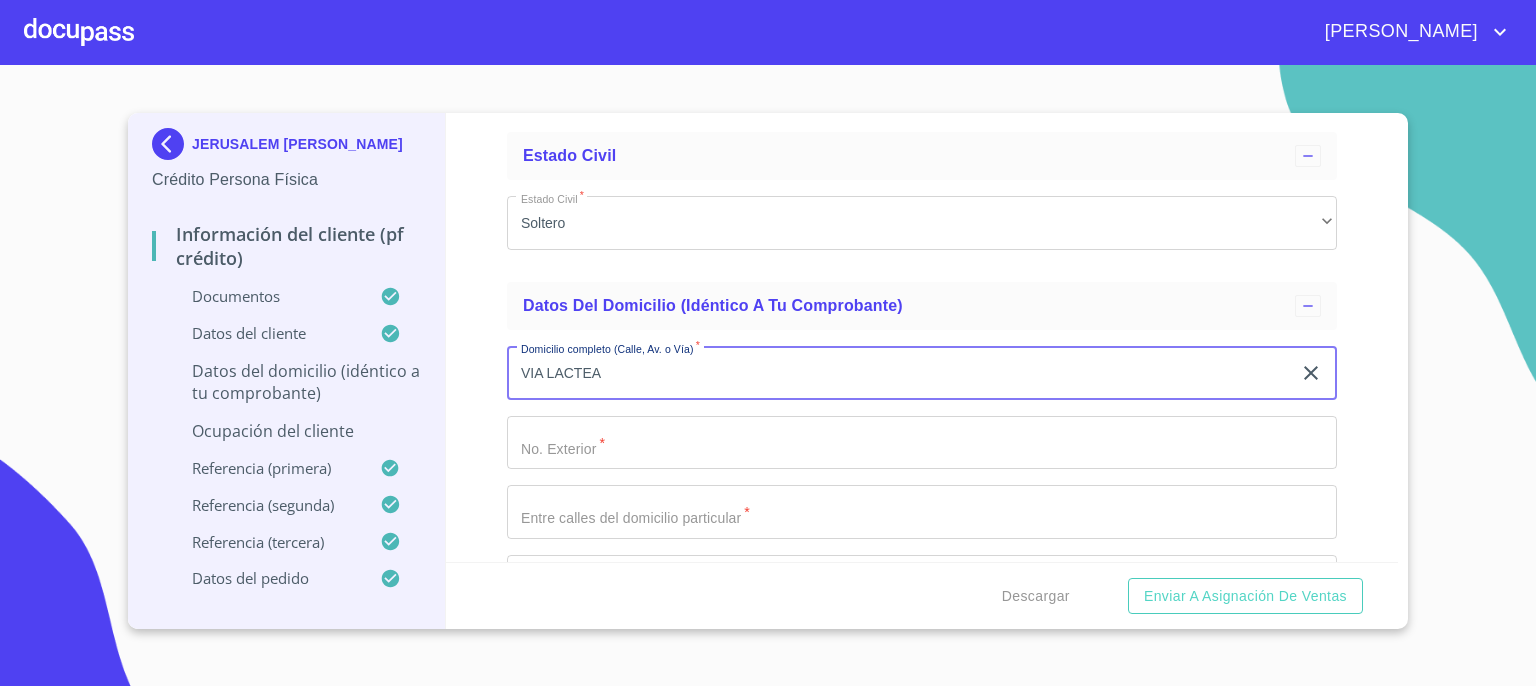
type input "VIA LACTEA"
click at [1156, 426] on input "Documento de identificación.   *" at bounding box center [922, 443] width 830 height 54
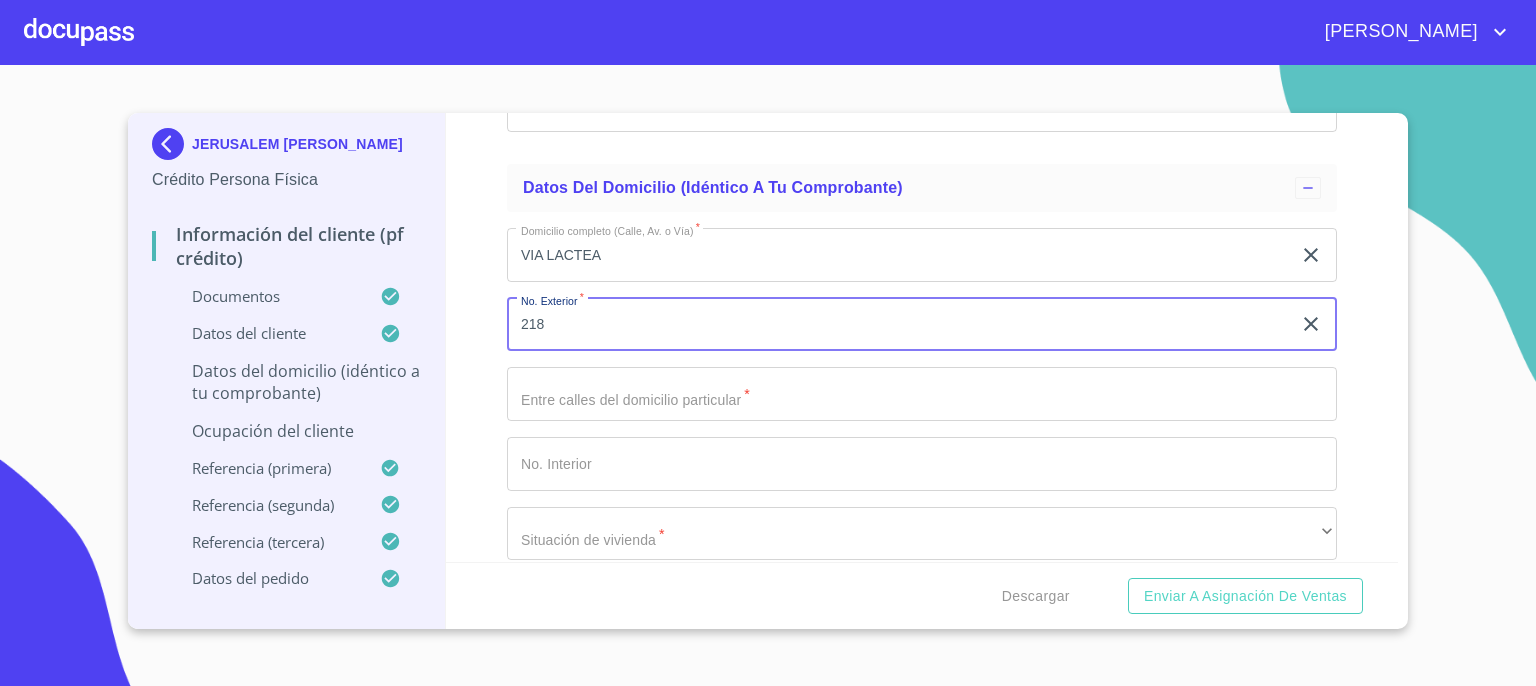
scroll to position [6954, 0]
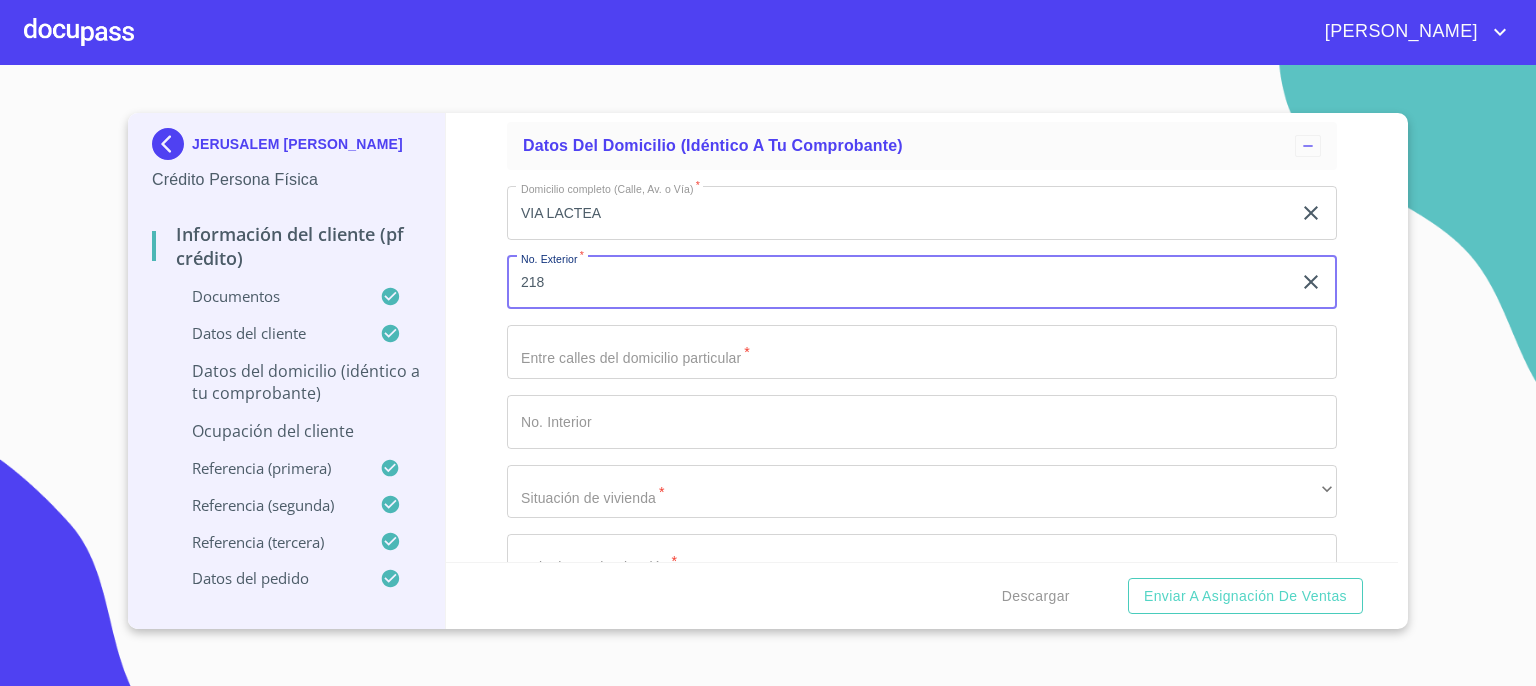
type input "218"
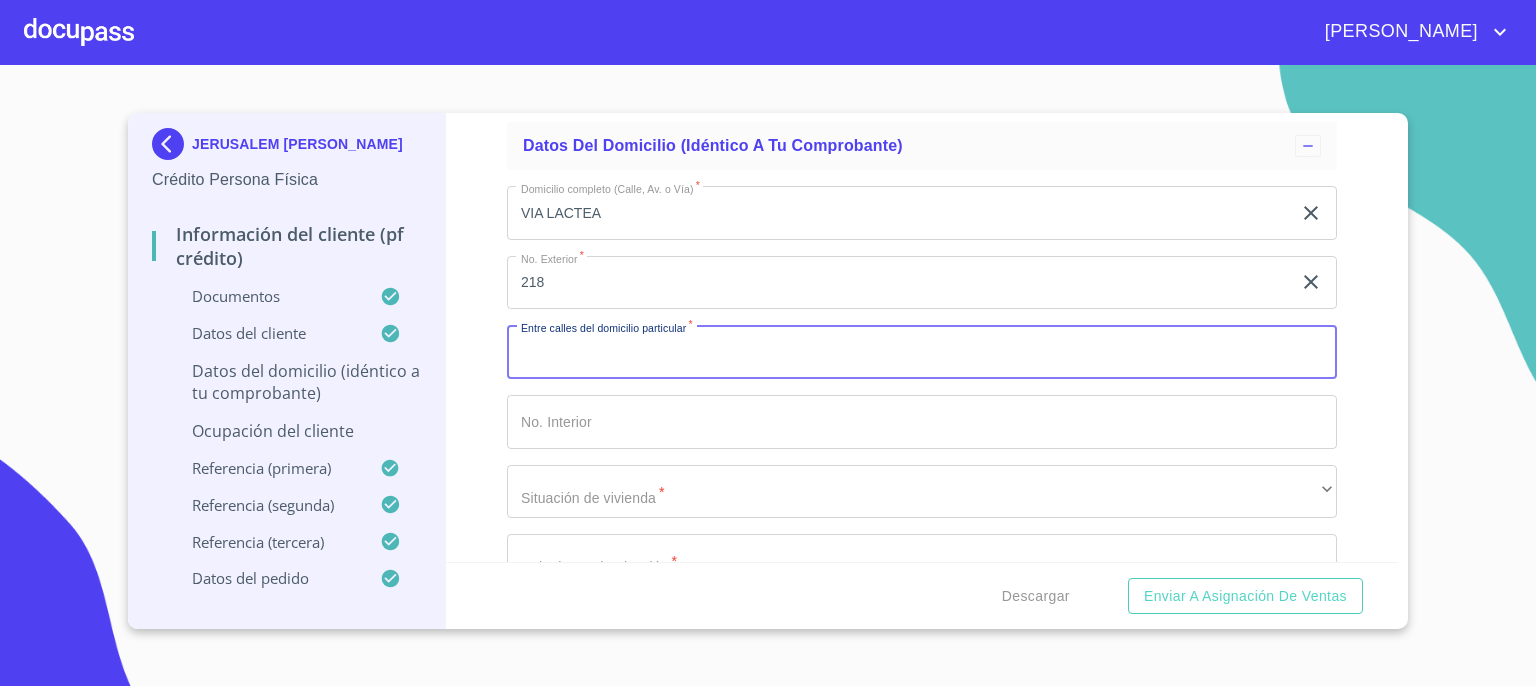
click at [1076, 348] on input "Documento de identificación.   *" at bounding box center [922, 352] width 830 height 54
type input "CTO [PERSON_NAME]"
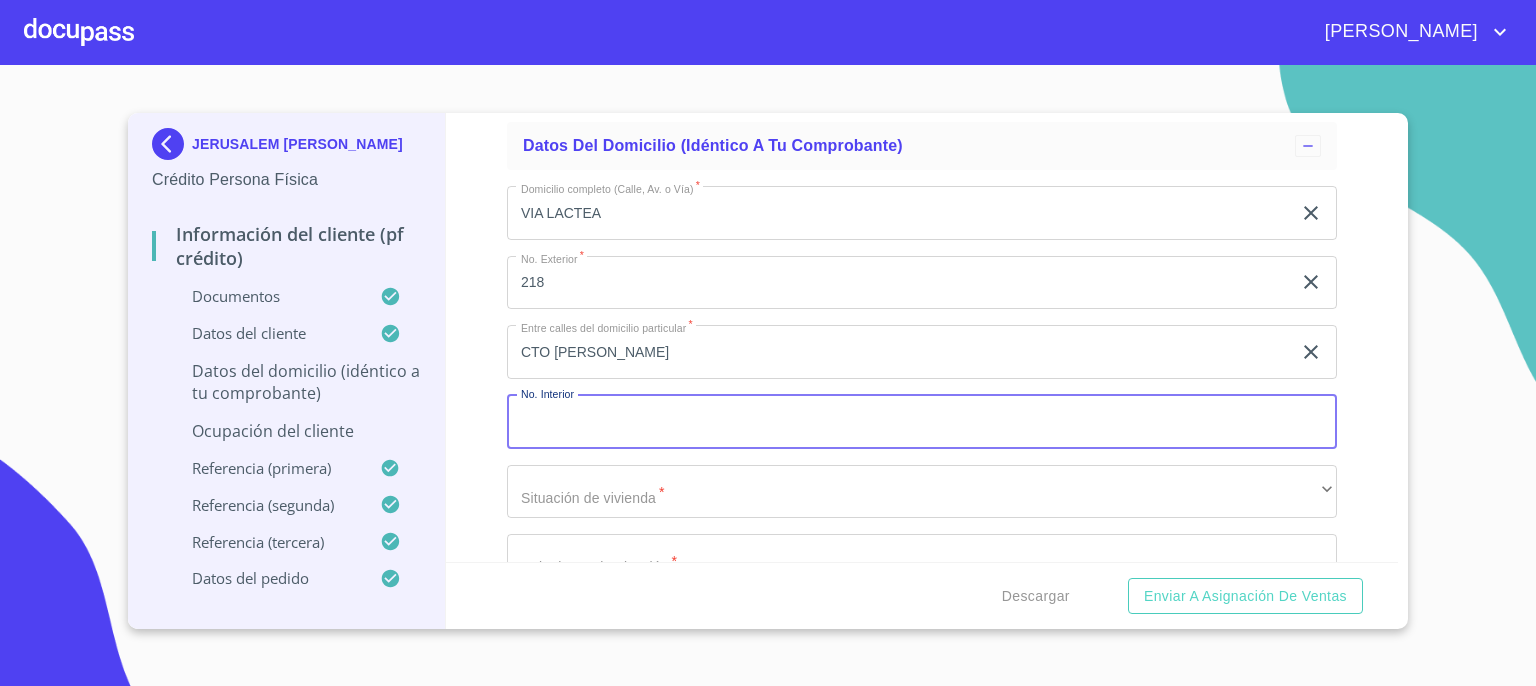
click at [1030, 414] on input "Documento de identificación.   *" at bounding box center [922, 422] width 830 height 54
type input "10"
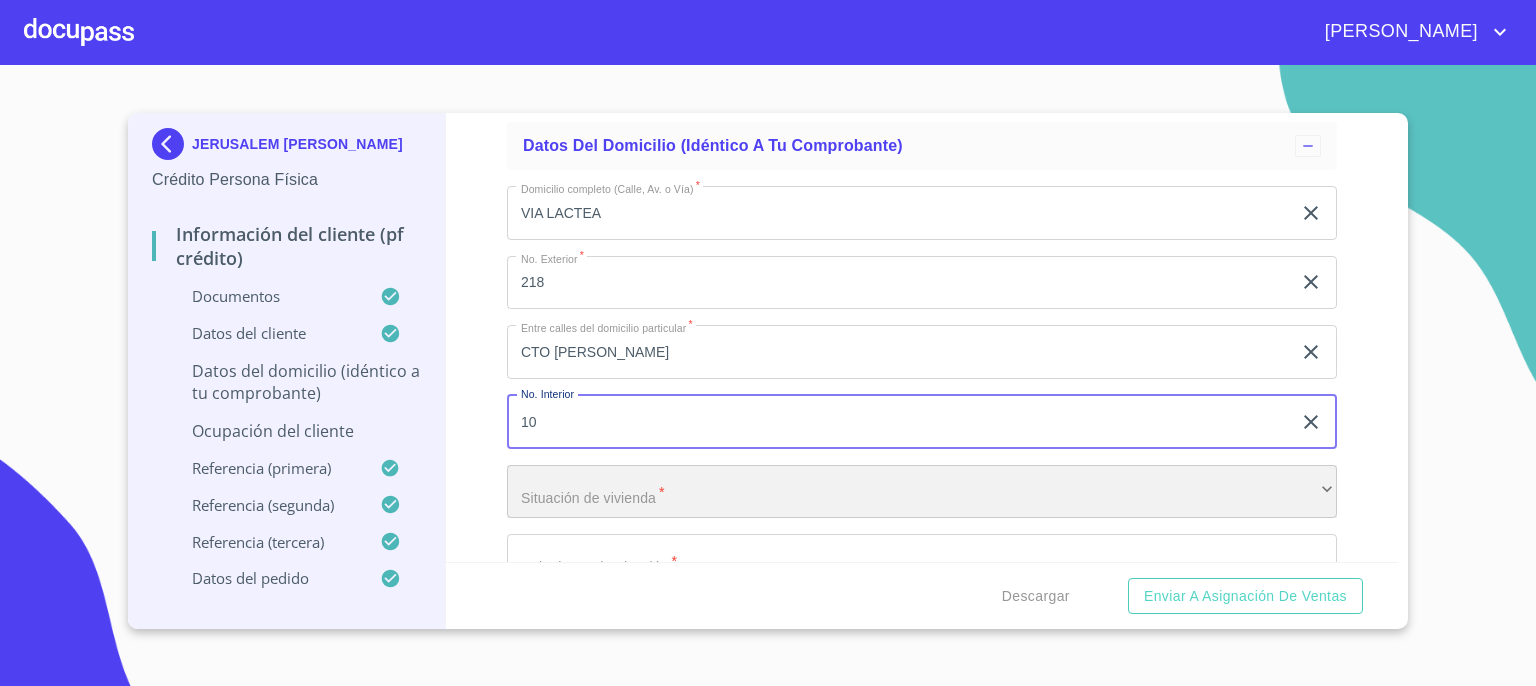
click at [1018, 483] on div "​" at bounding box center [922, 492] width 830 height 54
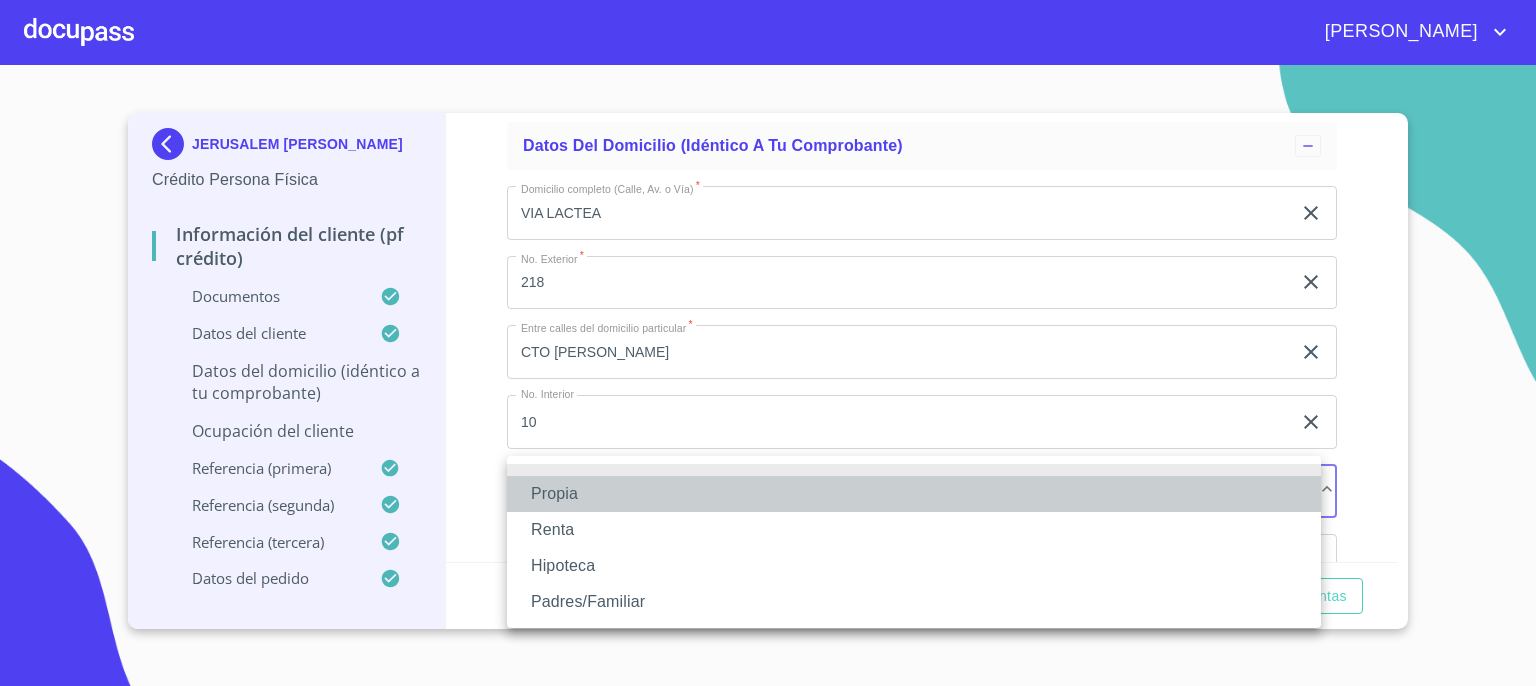
click at [1018, 483] on li "Propia" at bounding box center [914, 494] width 814 height 36
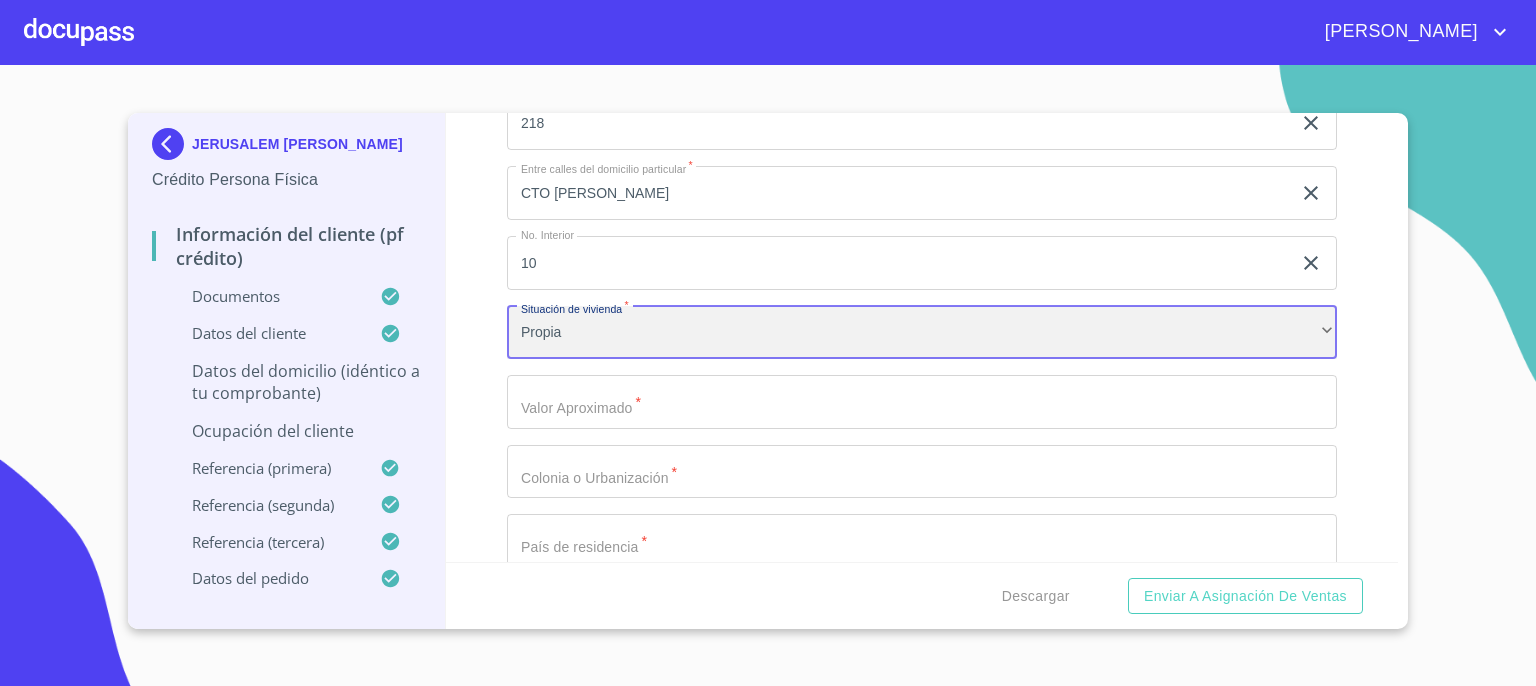
scroll to position [7114, 0]
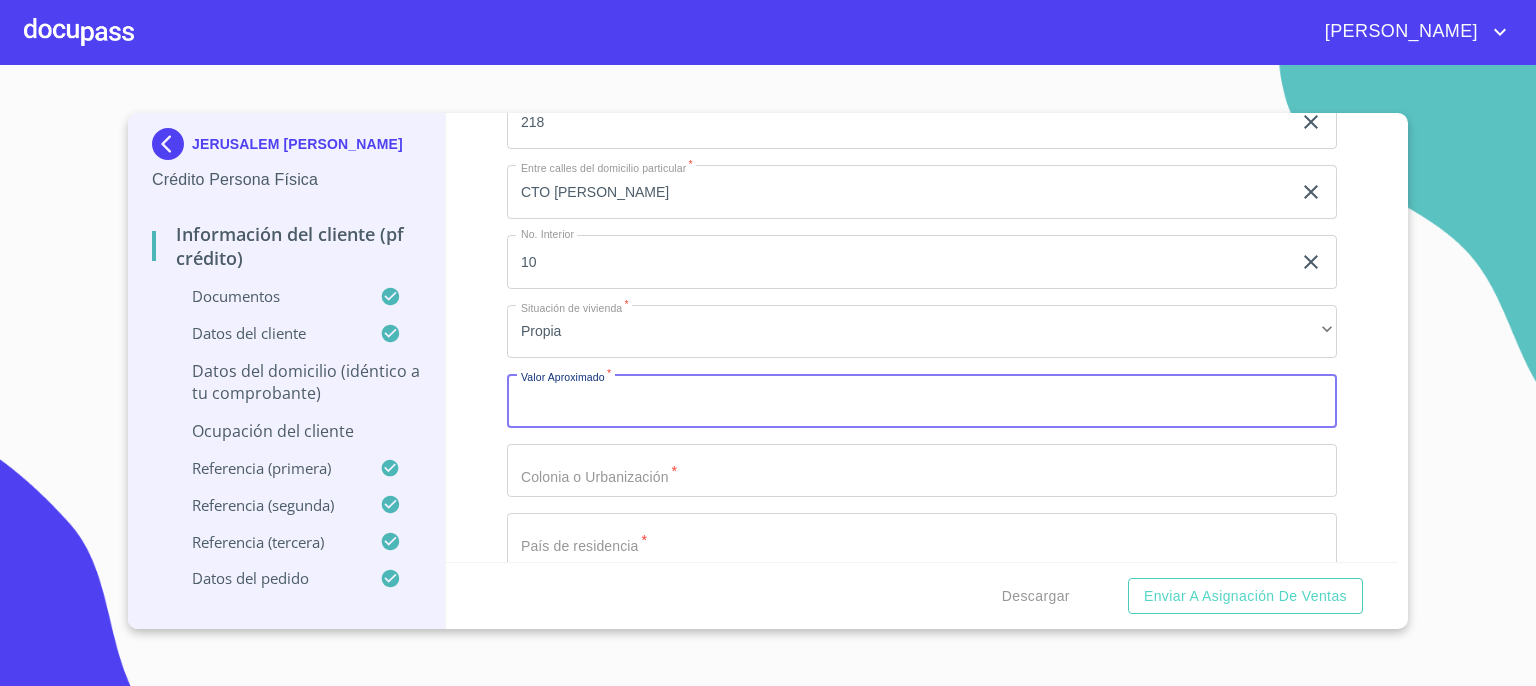
click at [1195, 398] on input "Documento de identificación.   *" at bounding box center [922, 401] width 830 height 54
type input "$1,000,000"
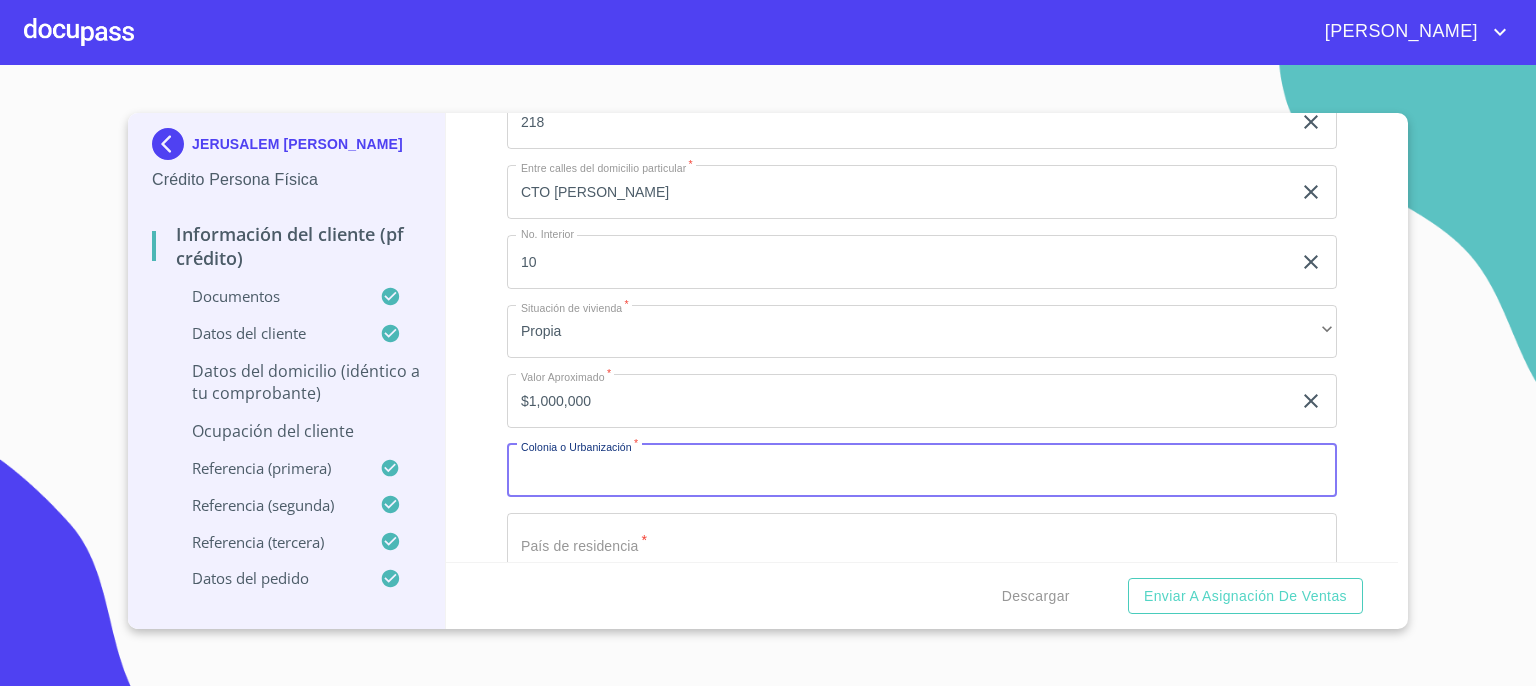
click at [1152, 454] on input "Documento de identificación.   *" at bounding box center [922, 471] width 830 height 54
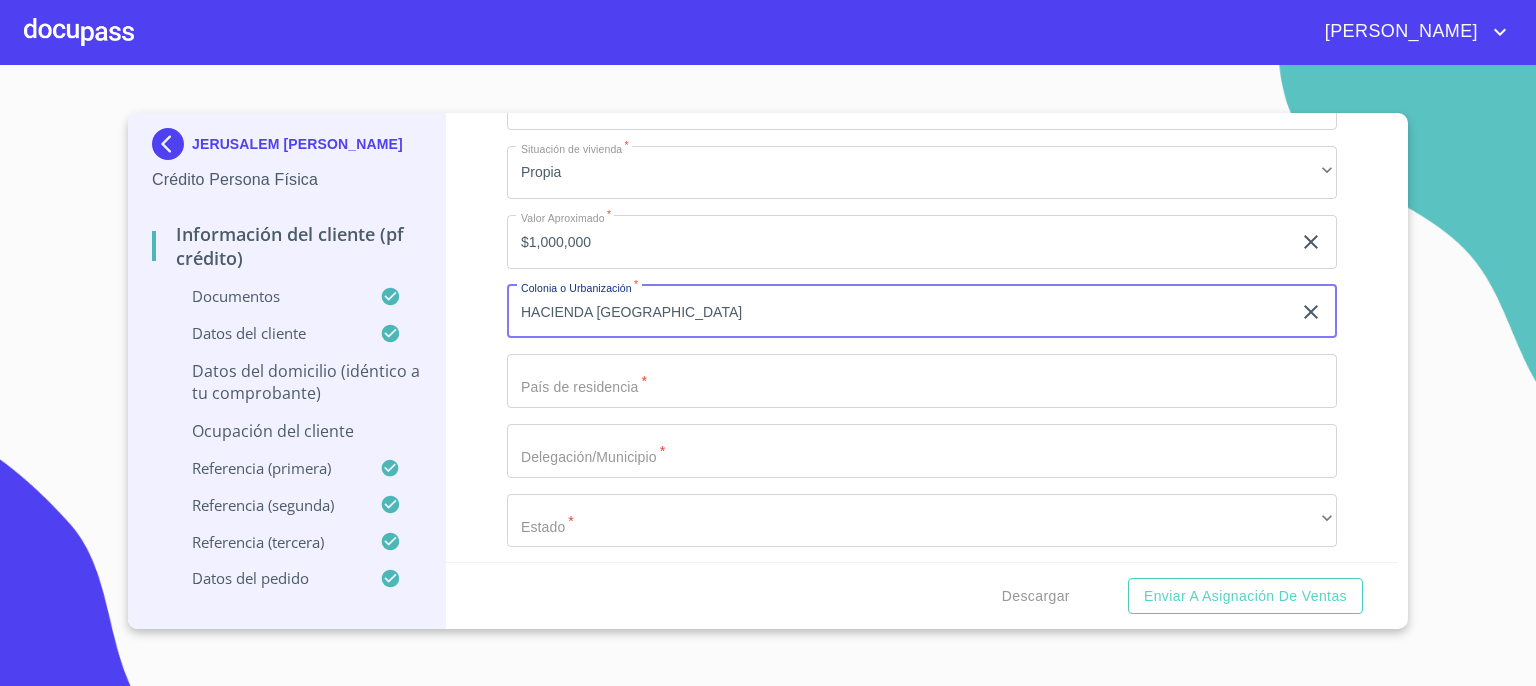
scroll to position [7274, 0]
type input "HACIENDA [GEOGRAPHIC_DATA]"
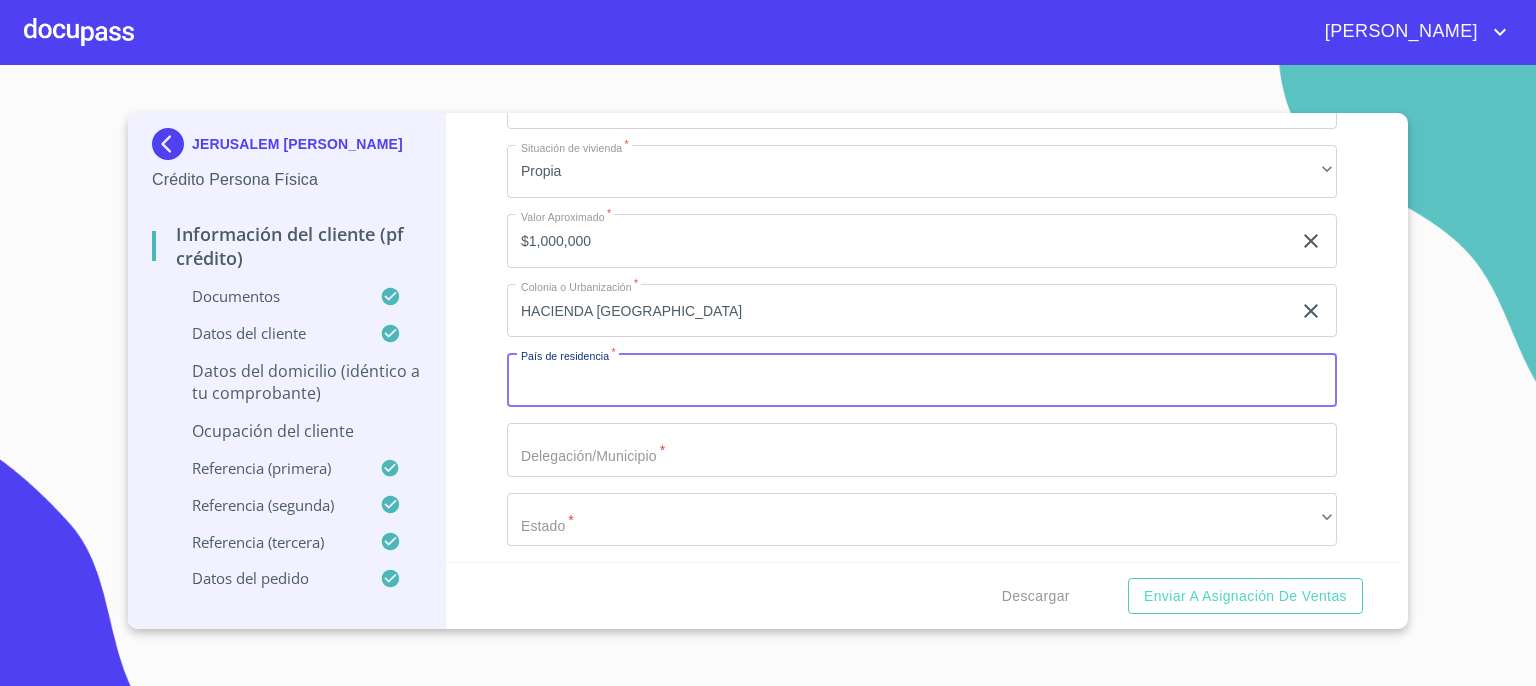
click at [1178, 373] on input "Documento de identificación.   *" at bounding box center [922, 380] width 830 height 54
type input "[GEOGRAPHIC_DATA]"
click at [704, 438] on input "Documento de identificación.   *" at bounding box center [922, 450] width 830 height 54
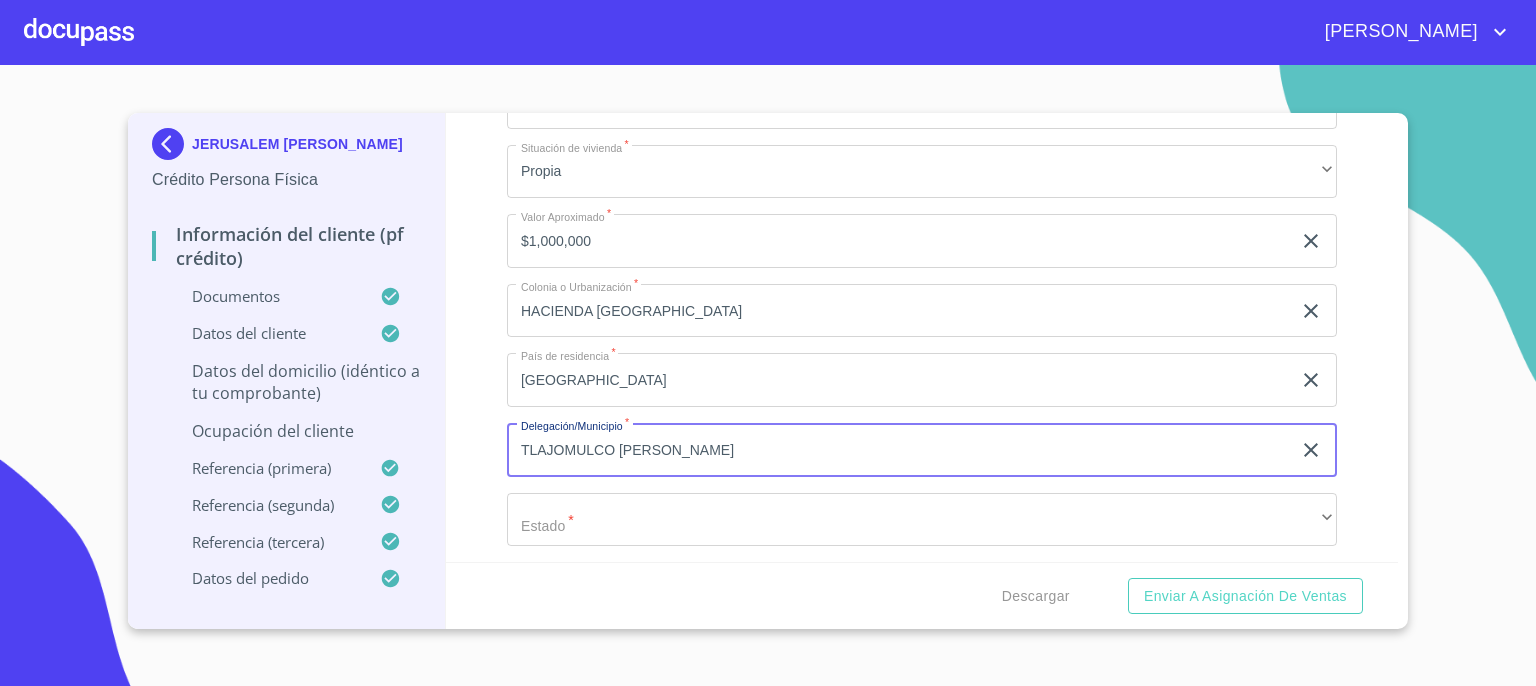
type input "TLAJOMULCO [PERSON_NAME]"
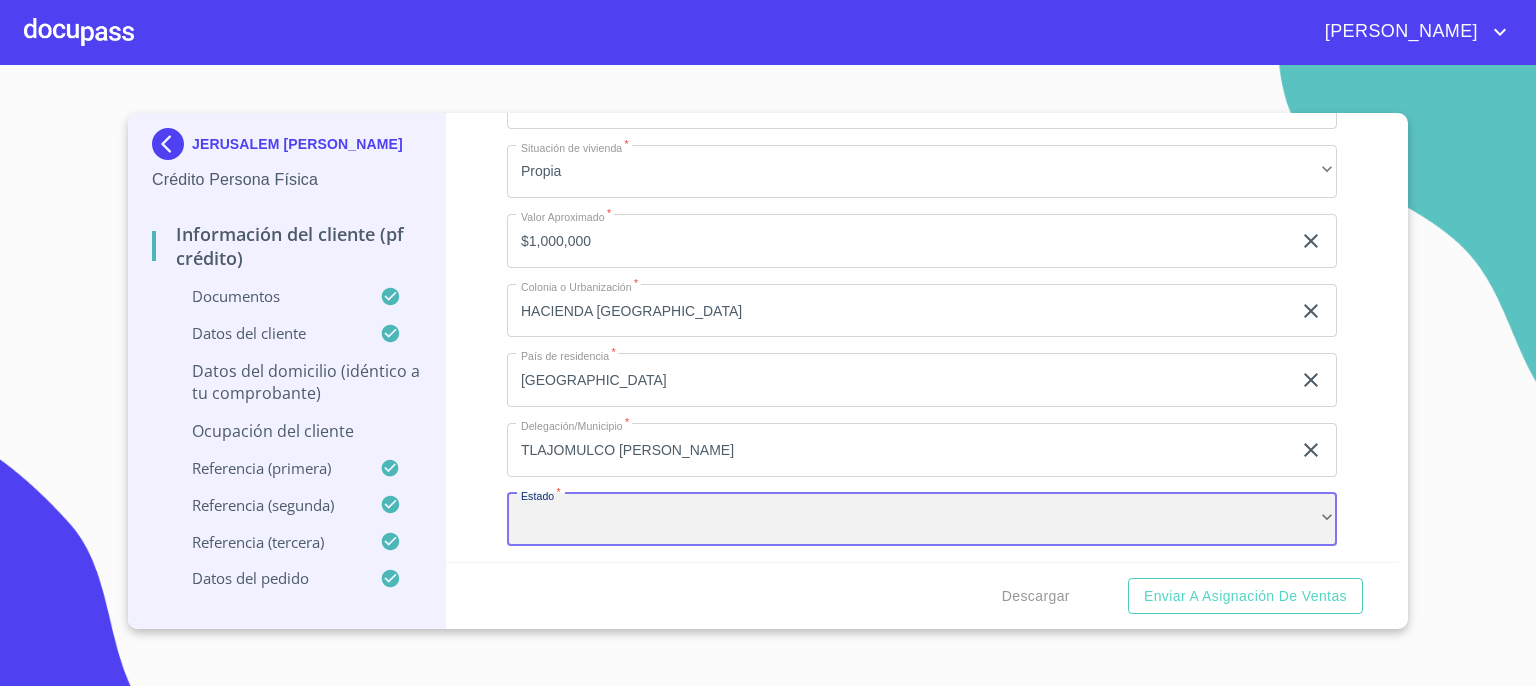
click at [704, 498] on div "​" at bounding box center [922, 520] width 830 height 54
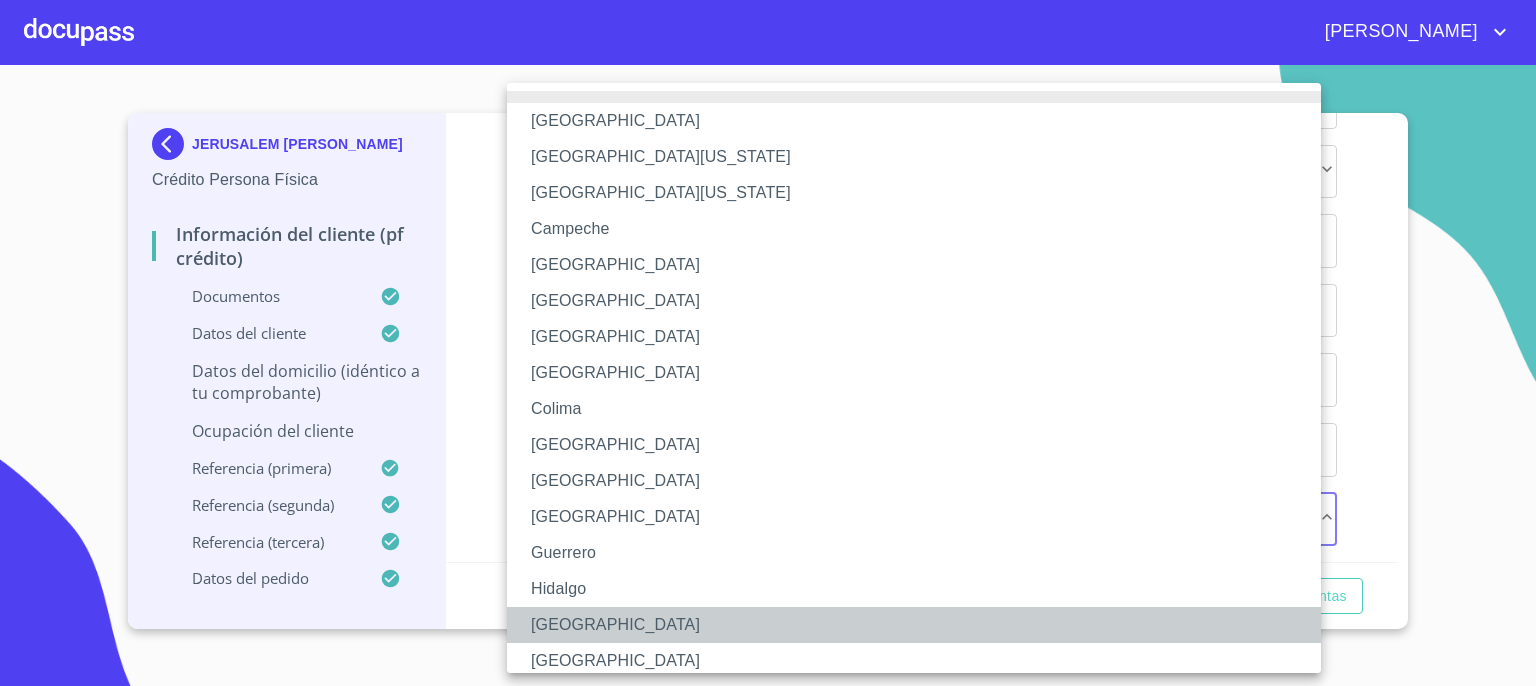
click at [668, 621] on li "[GEOGRAPHIC_DATA]" at bounding box center [921, 625] width 829 height 36
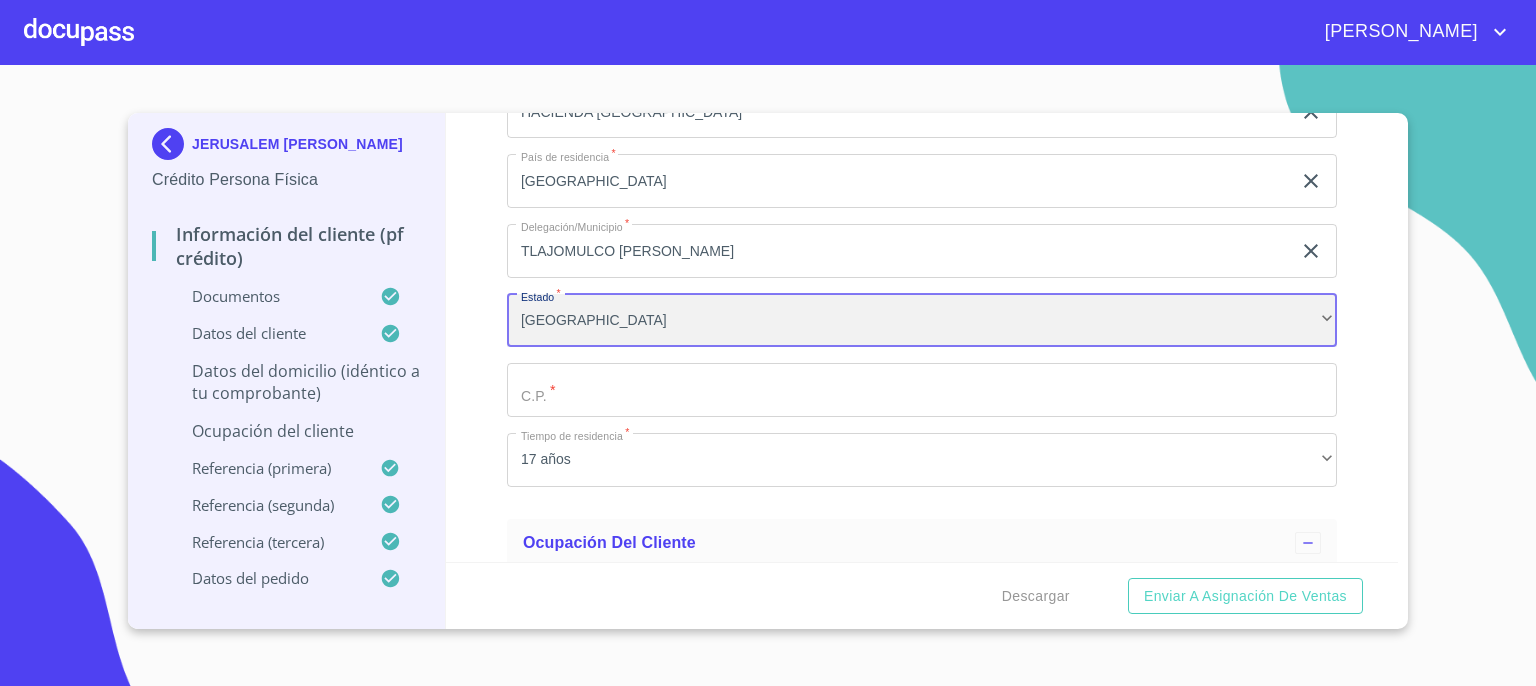
scroll to position [7514, 0]
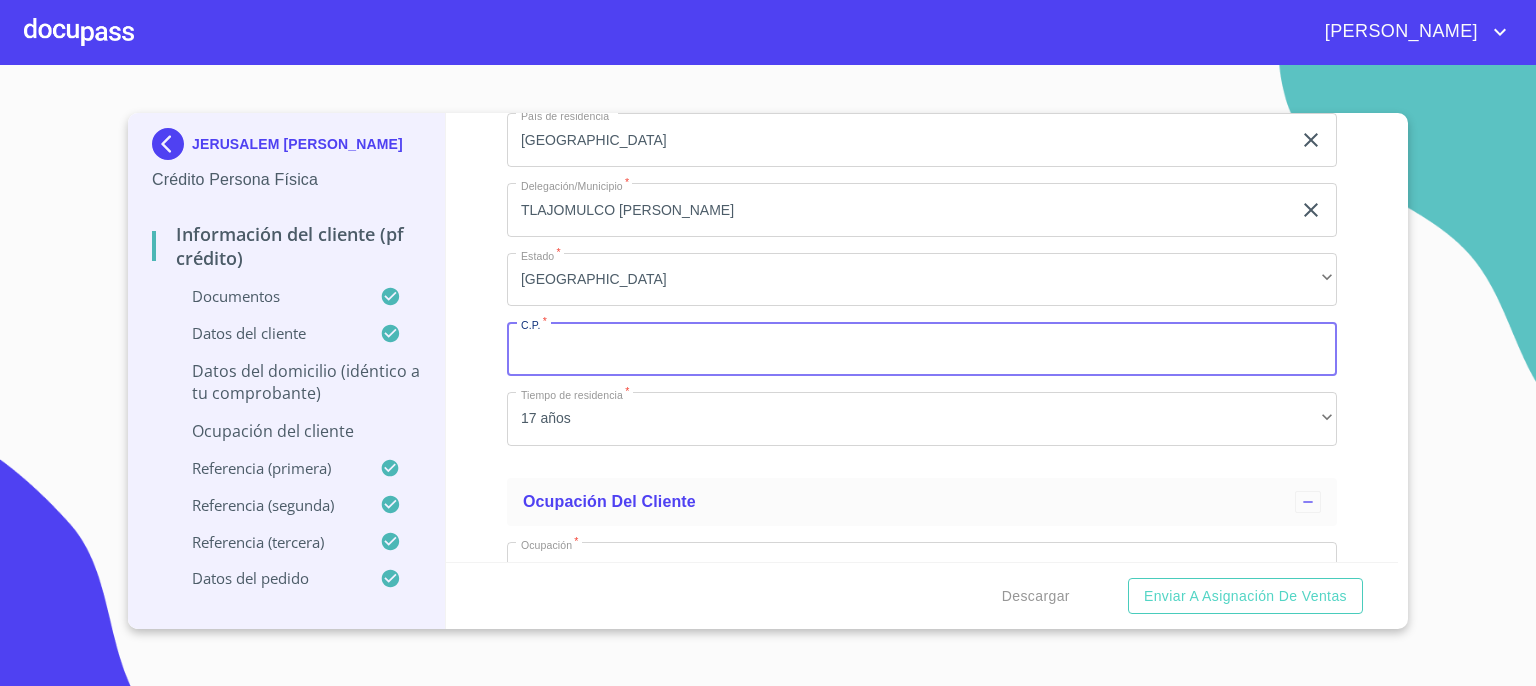
click at [1088, 348] on input "Documento de identificación.   *" at bounding box center [922, 349] width 830 height 54
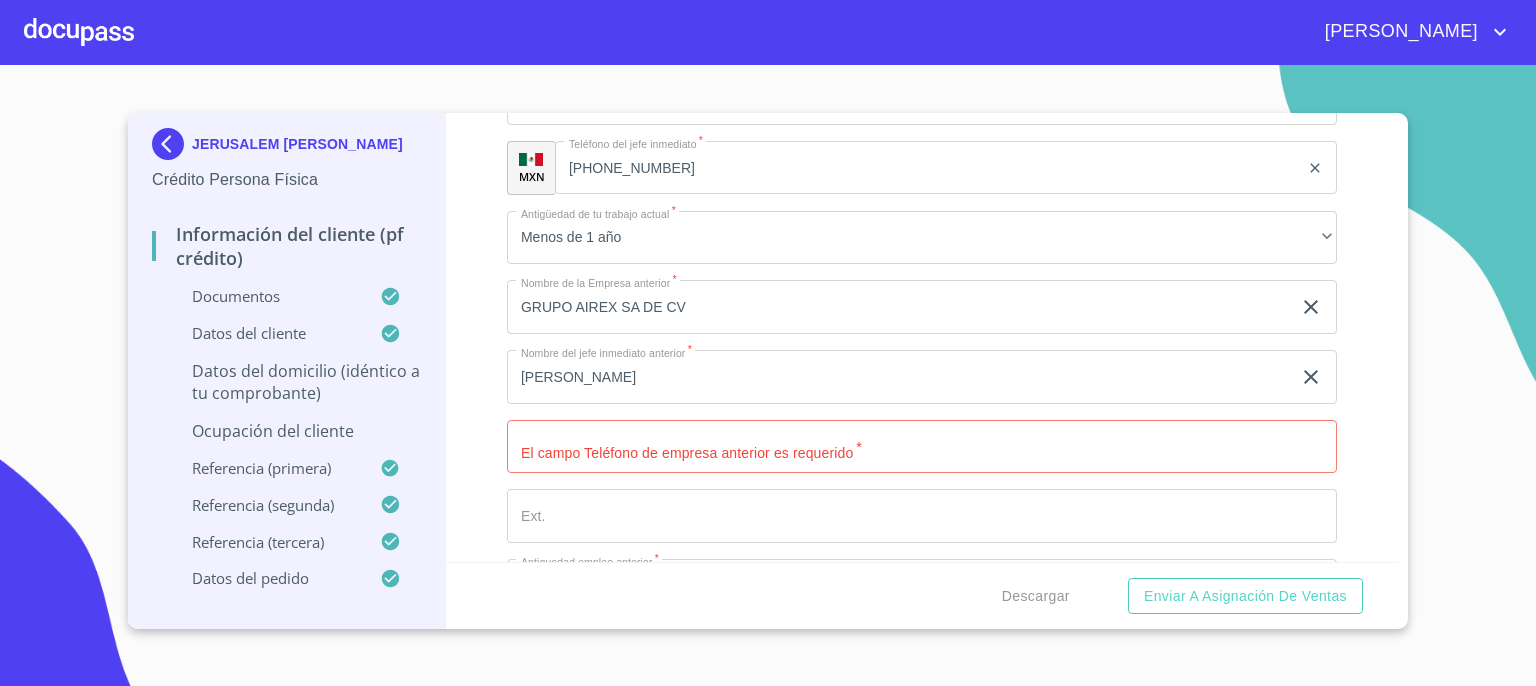
scroll to position [9261, 0]
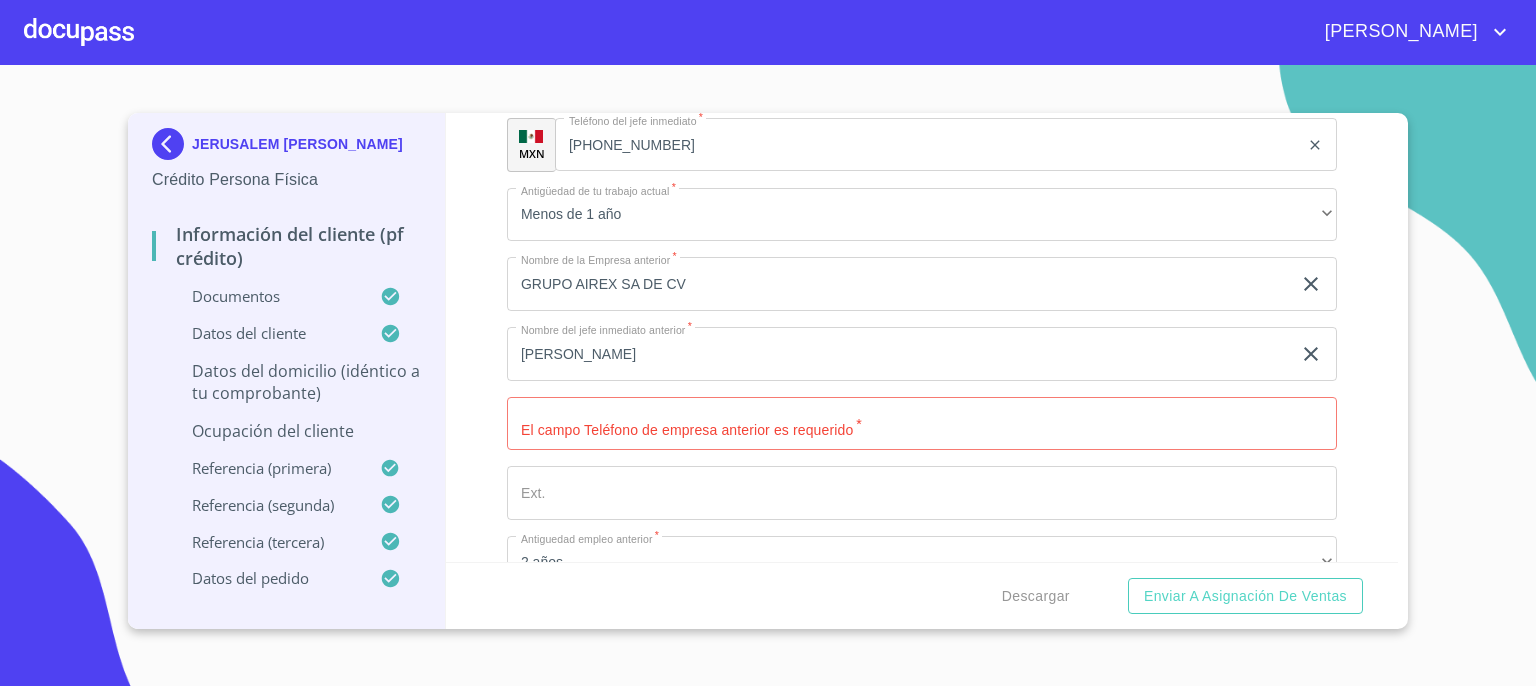
type input "45653"
click at [618, 274] on input "GRUPO AIREX SA DE CV" at bounding box center [899, 284] width 784 height 54
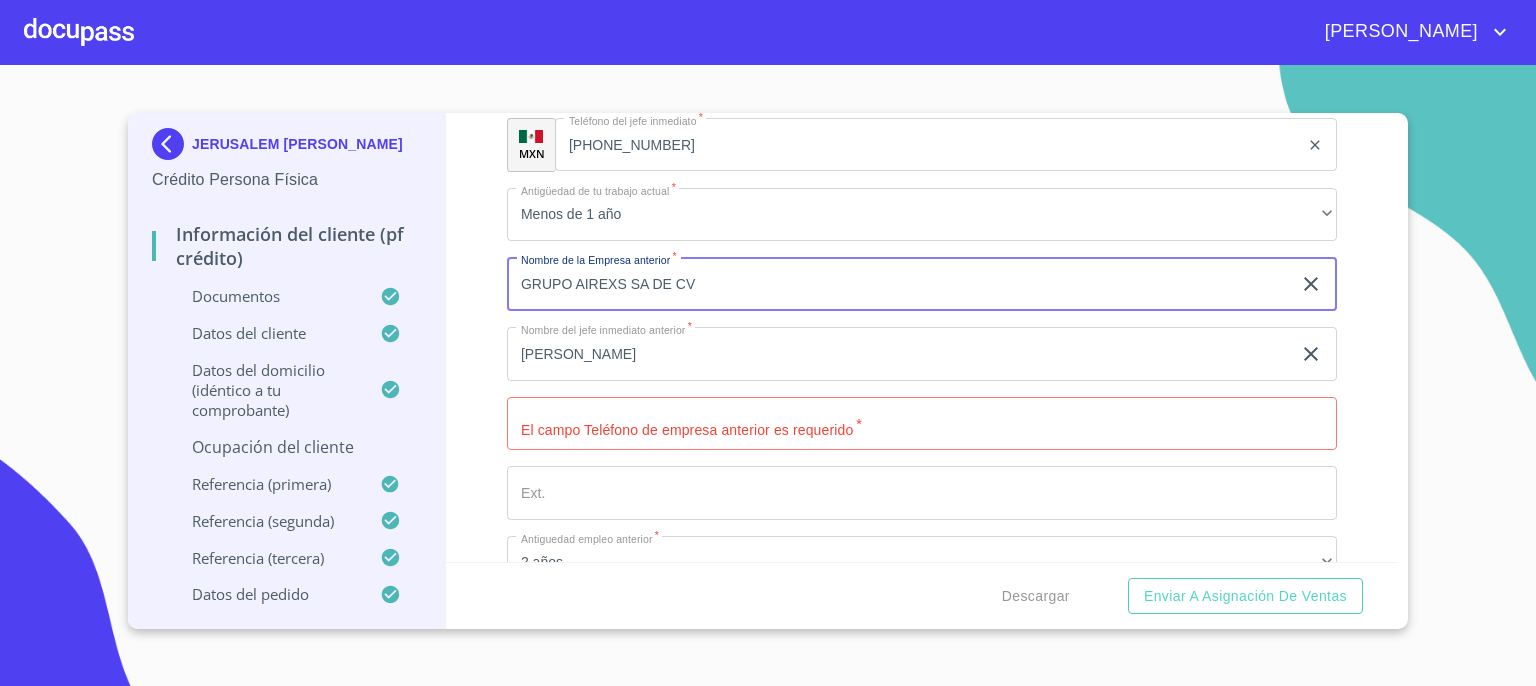
type input "GRUPO AIREXS SA DE CV"
click at [743, 418] on input "Documento de identificación.   *" at bounding box center [922, 424] width 830 height 54
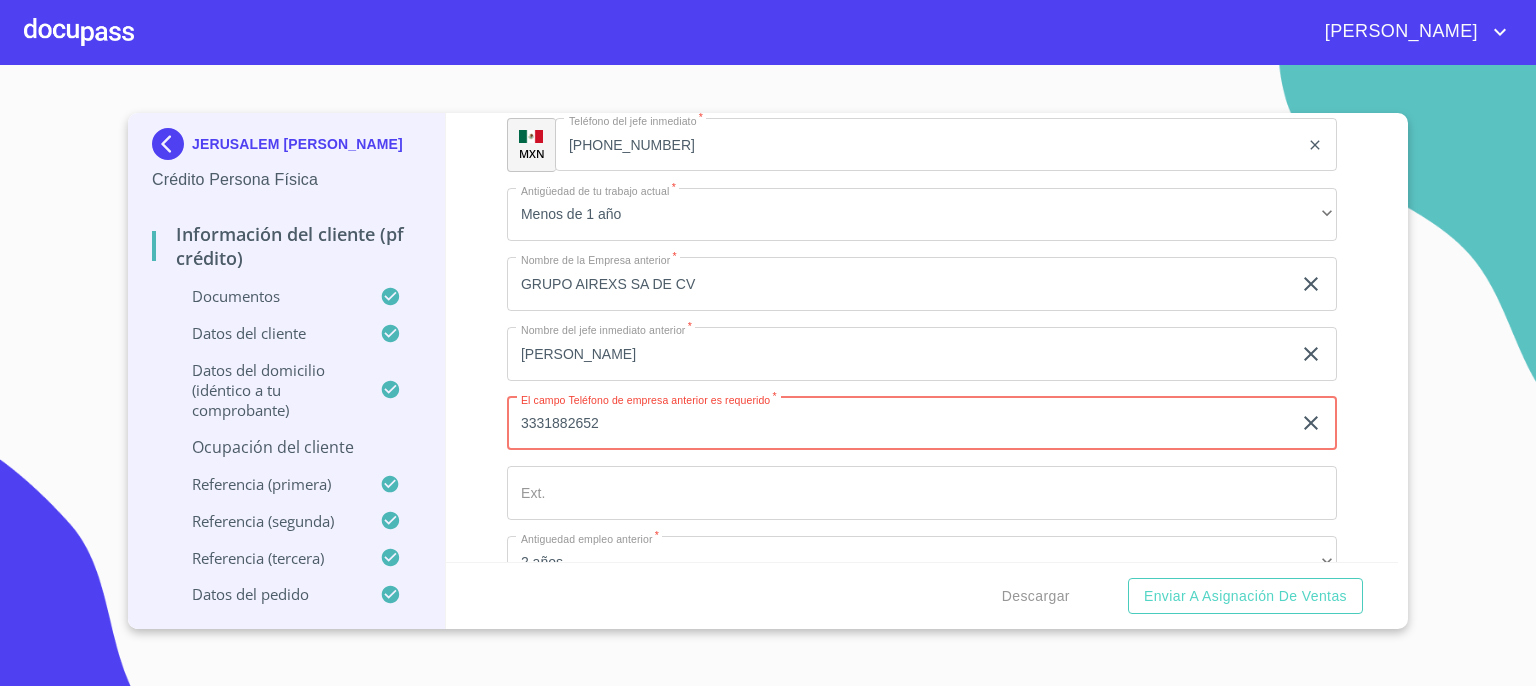
type input "3331882652"
click at [720, 482] on input "Documento de identificación.   *" at bounding box center [922, 493] width 830 height 54
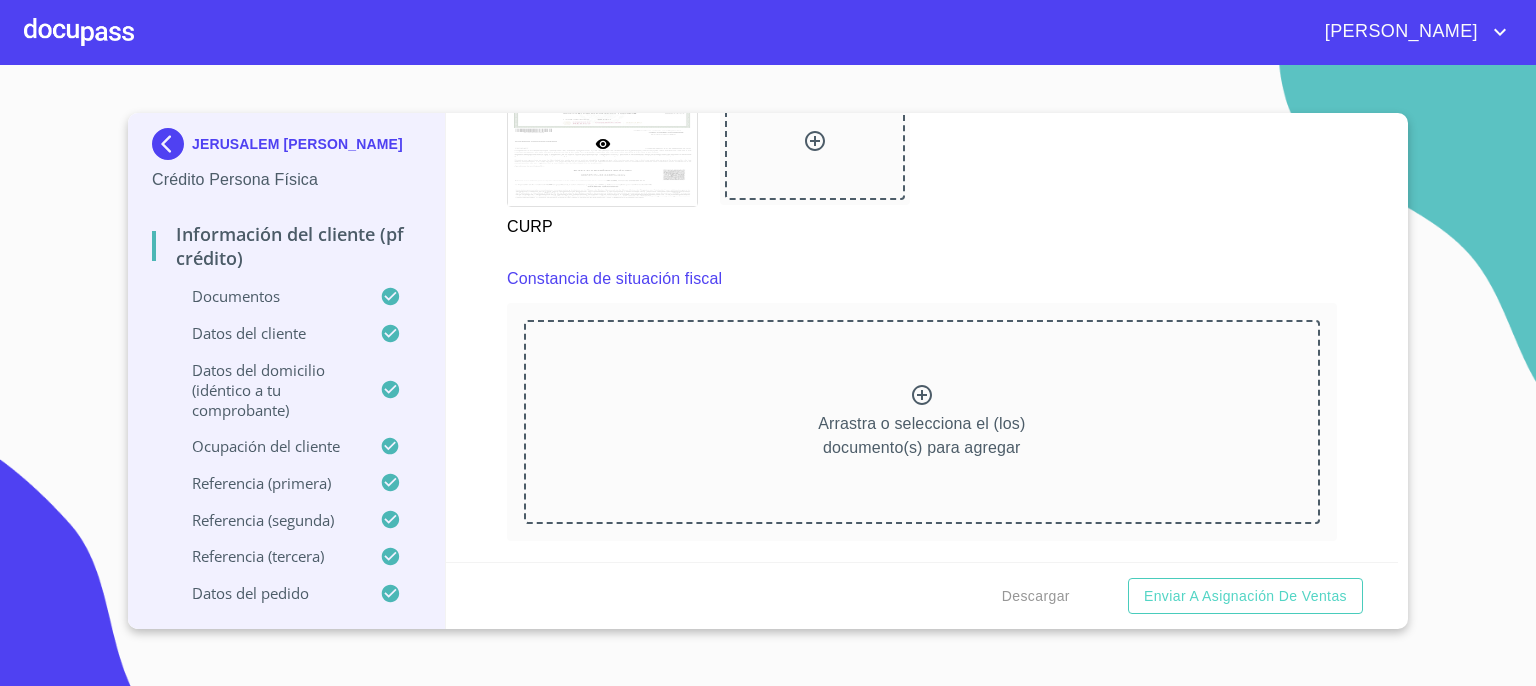
scroll to position [5299, 0]
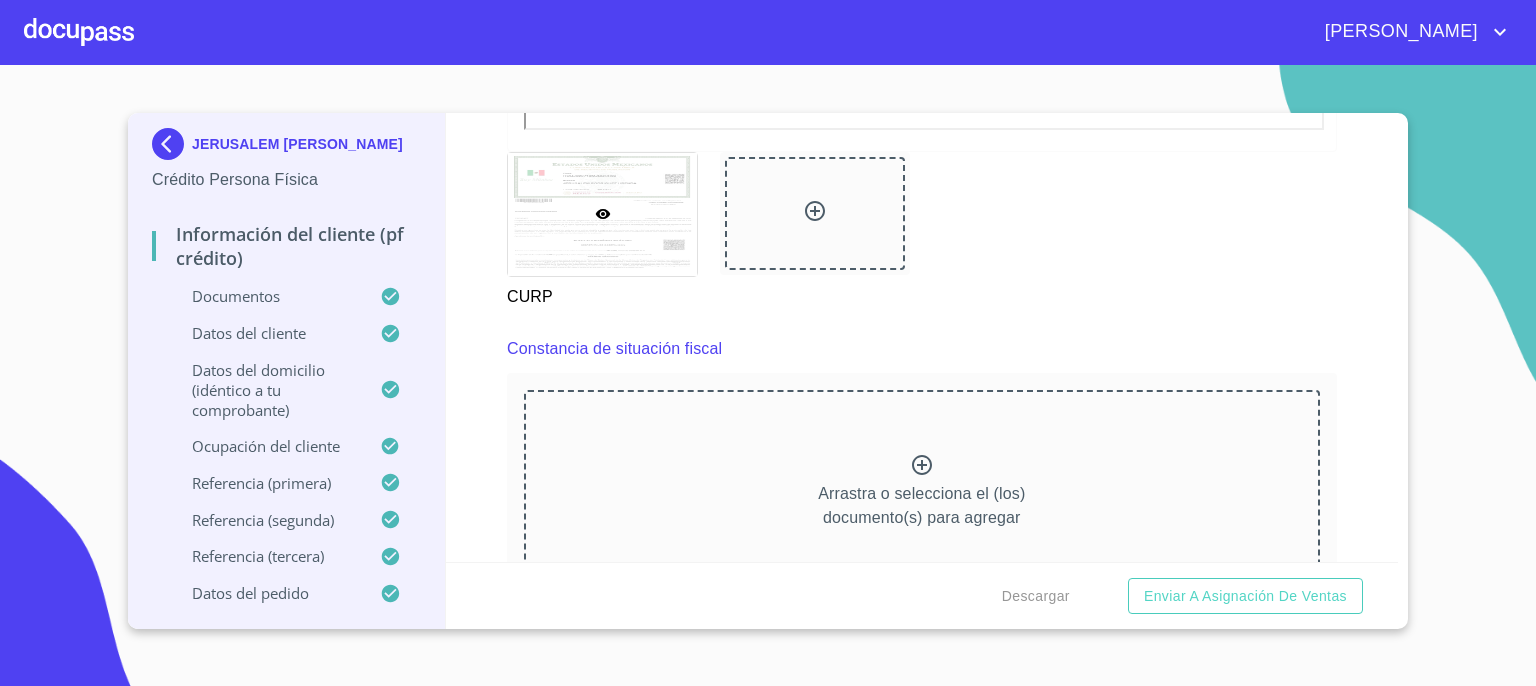
click at [920, 454] on icon at bounding box center [922, 465] width 24 height 24
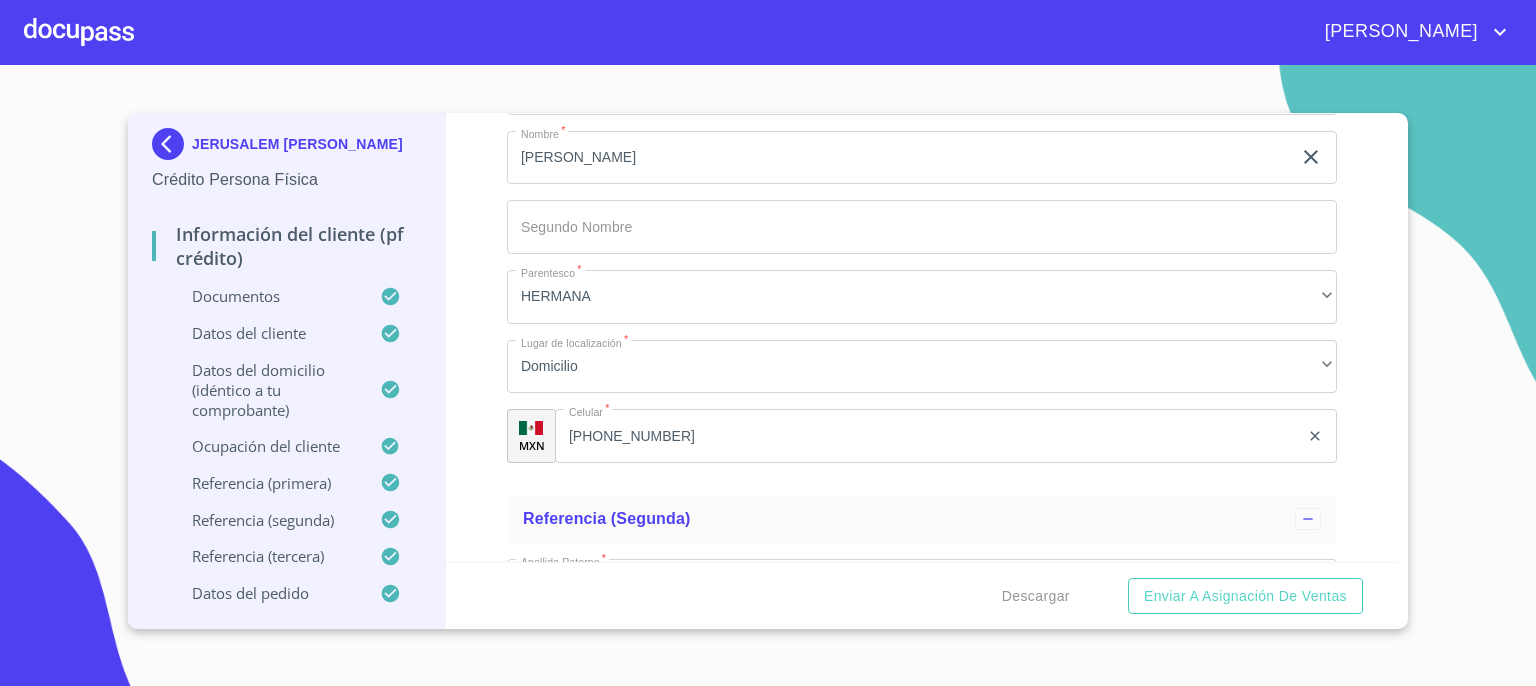
scroll to position [12004, 0]
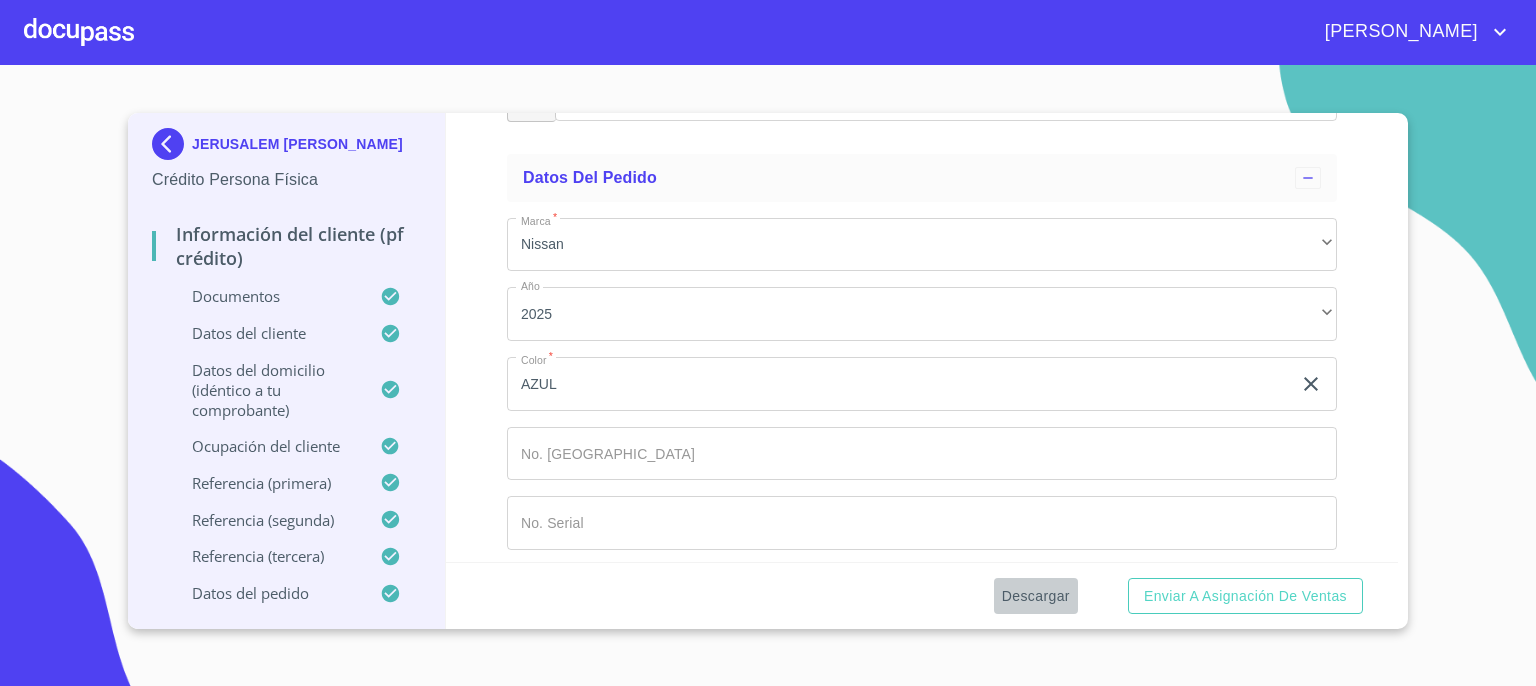
click at [1026, 597] on span "Descargar" at bounding box center [1036, 596] width 68 height 25
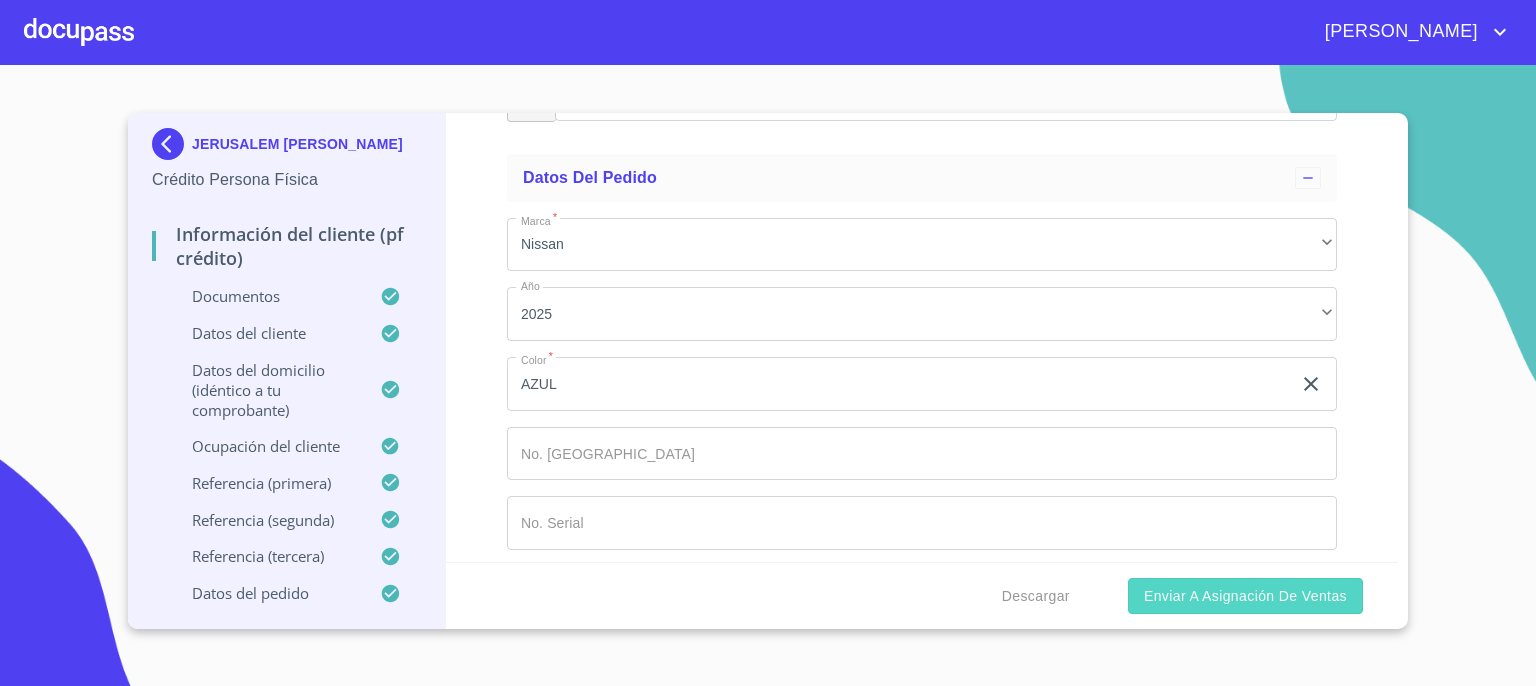
click at [1210, 588] on span "Enviar a Asignación de Ventas" at bounding box center [1245, 596] width 203 height 25
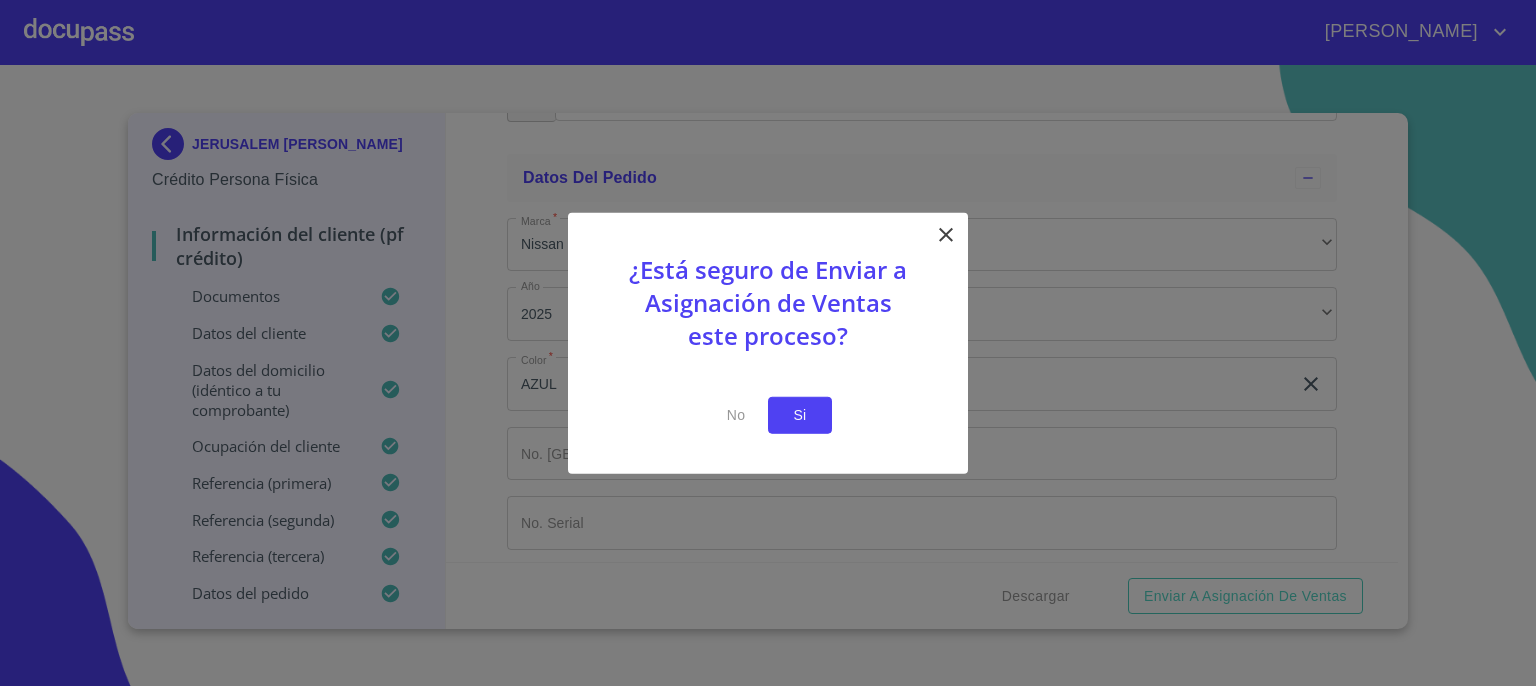
click at [790, 419] on span "Si" at bounding box center [800, 415] width 32 height 25
